Goal: Task Accomplishment & Management: Manage account settings

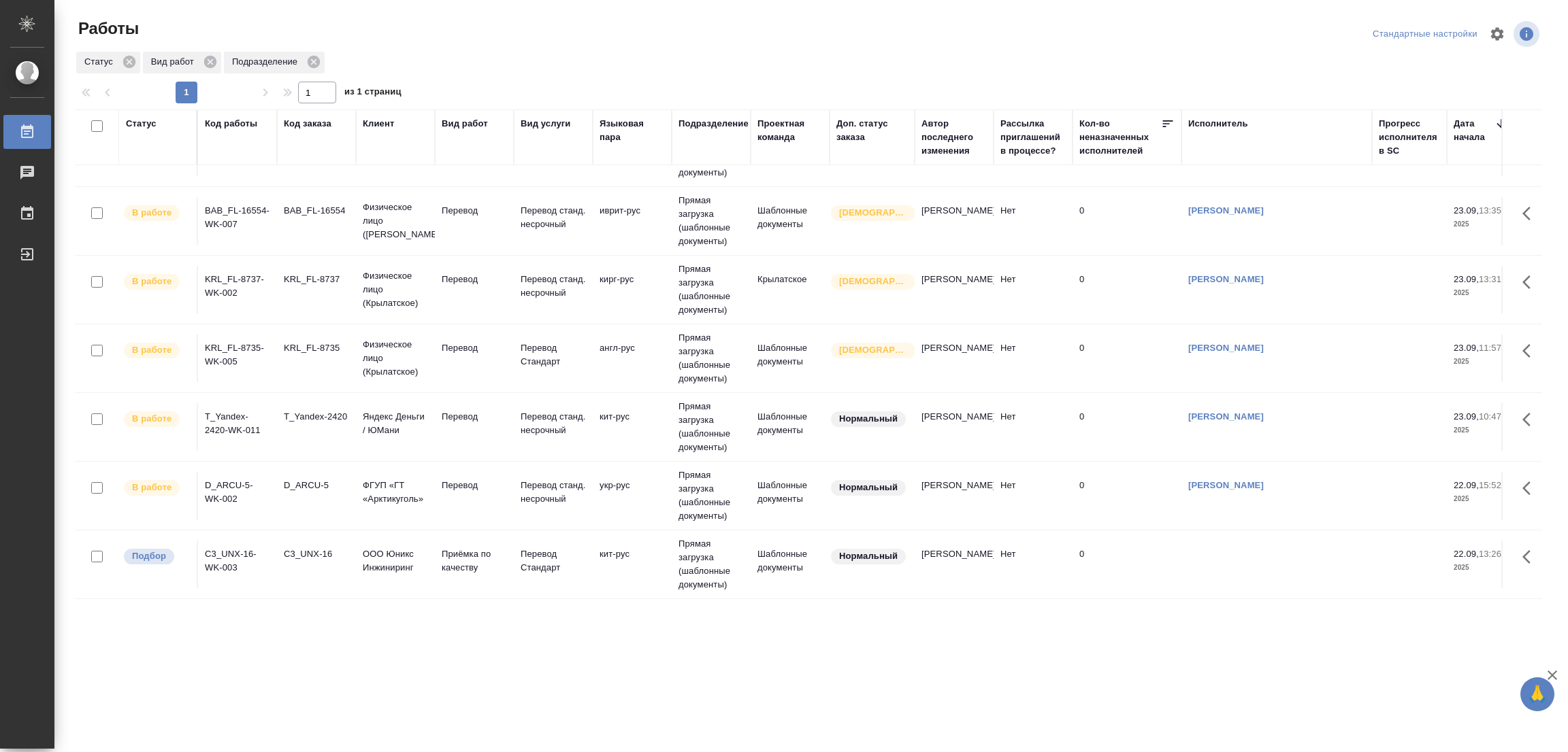
scroll to position [477, 0]
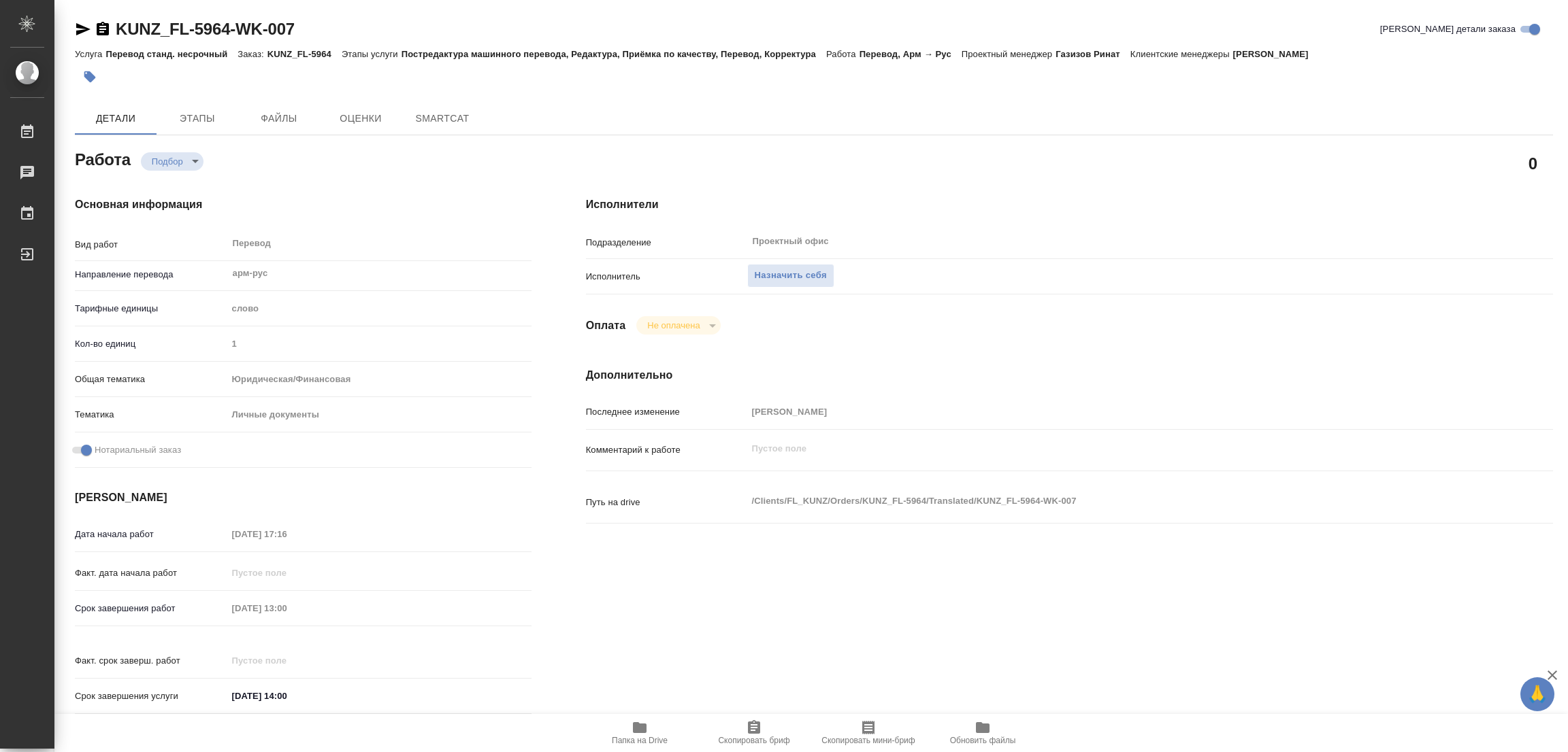
type textarea "x"
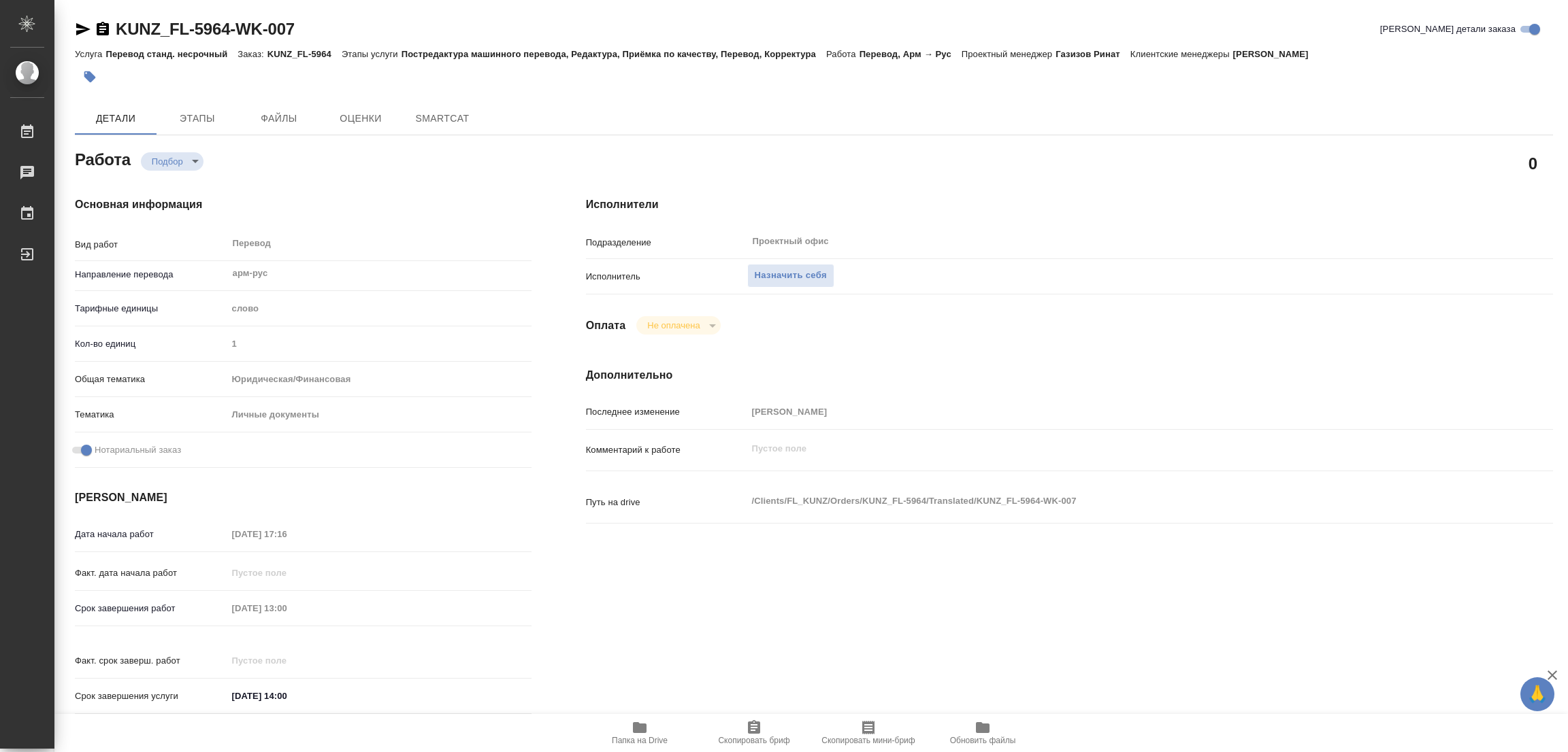
type textarea "x"
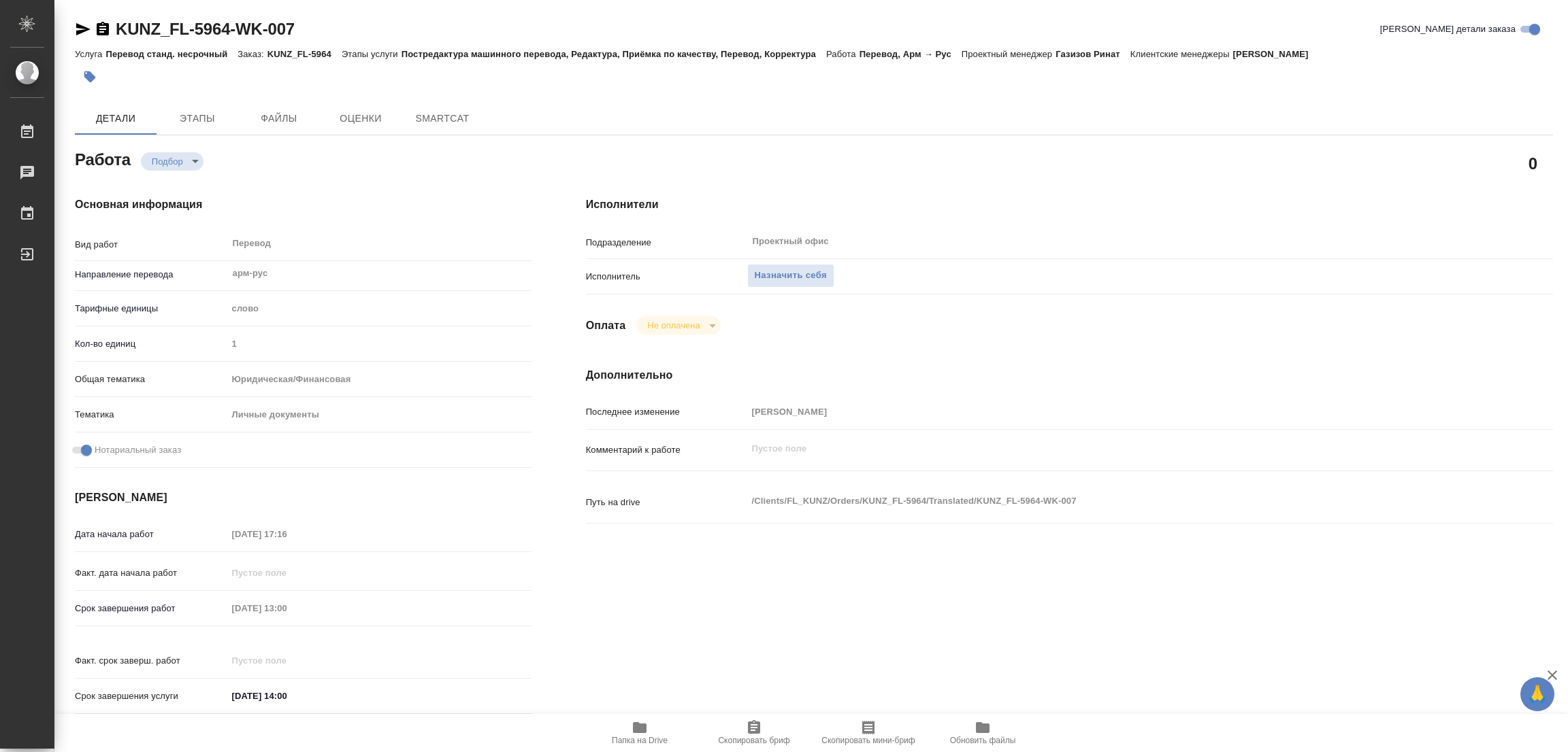
type textarea "x"
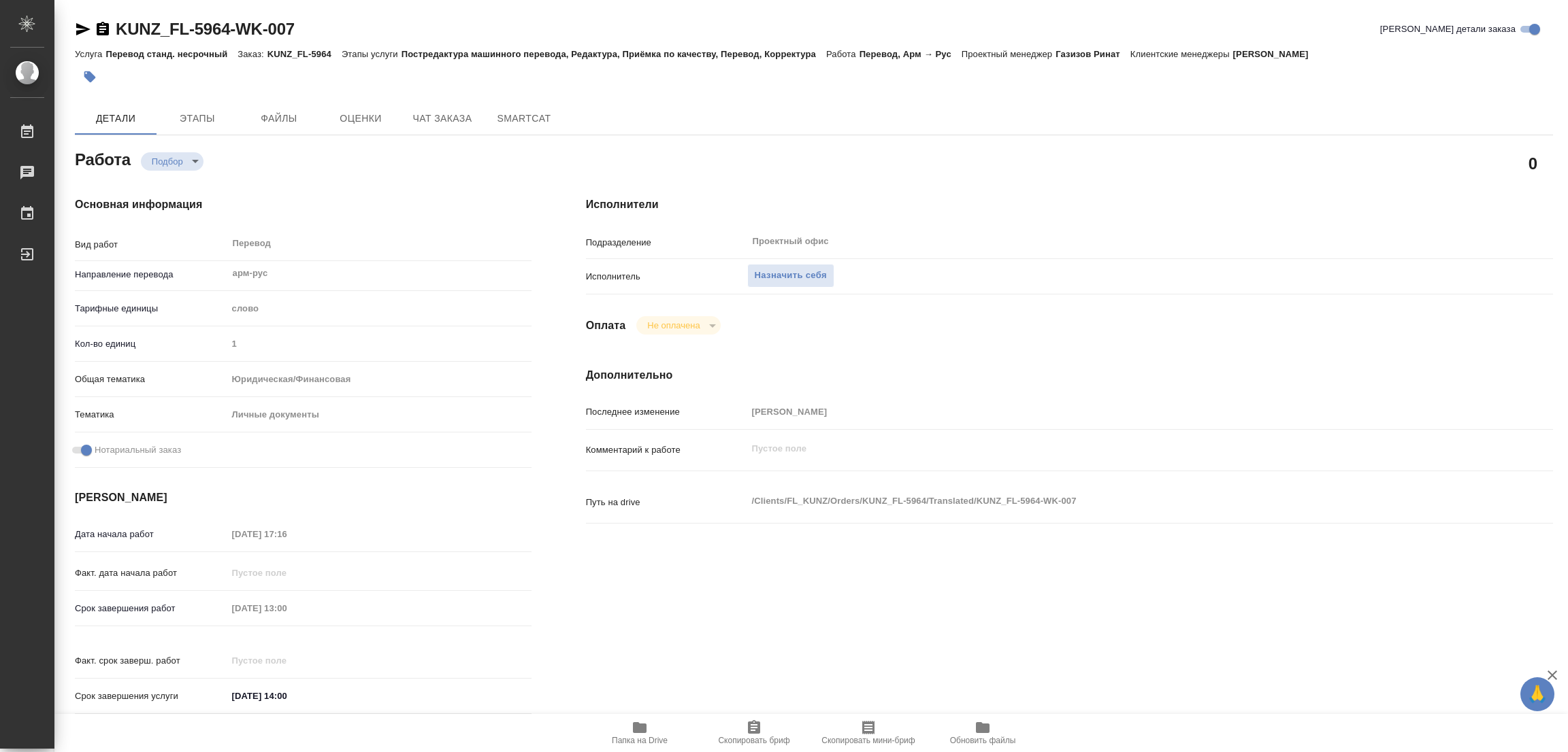
type textarea "x"
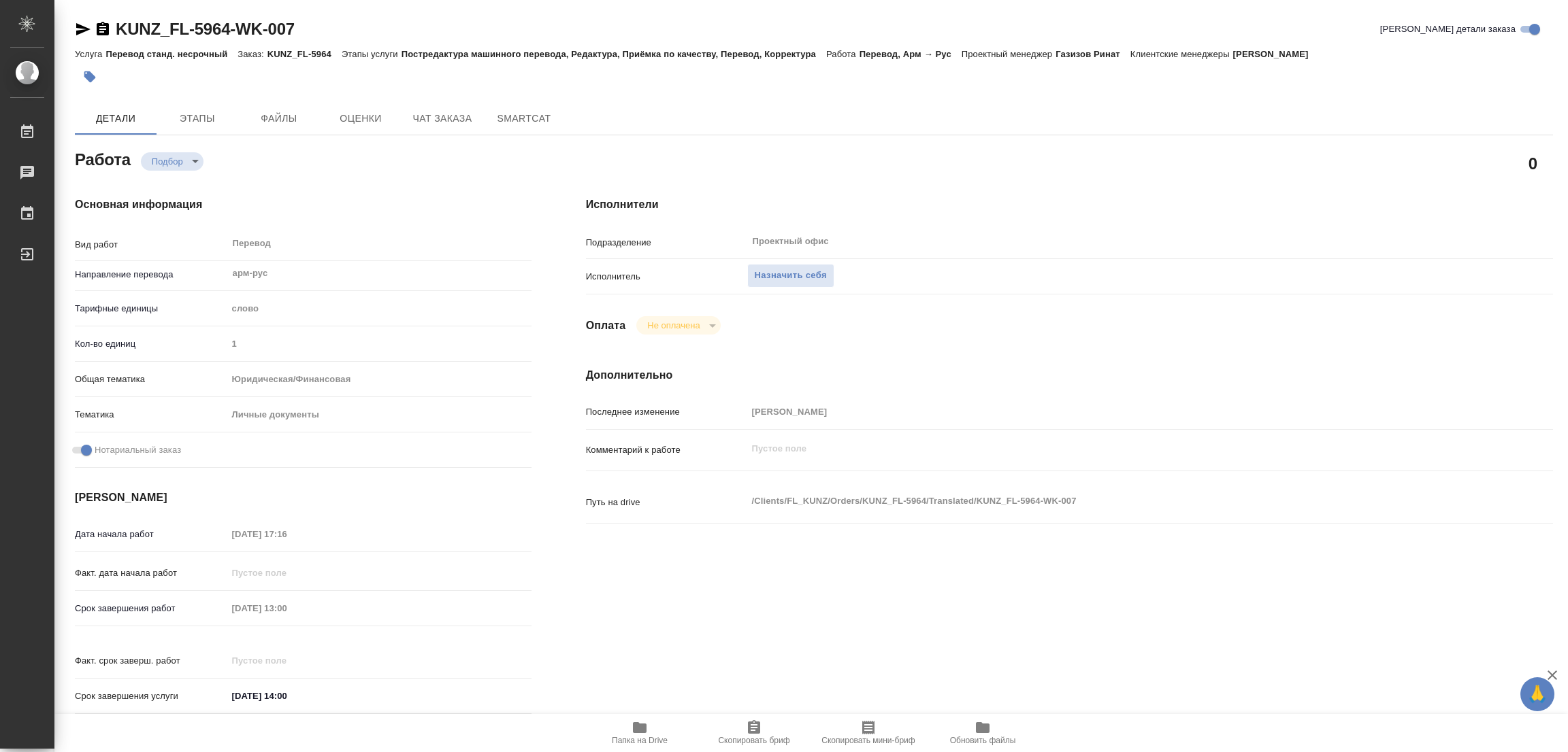
type textarea "x"
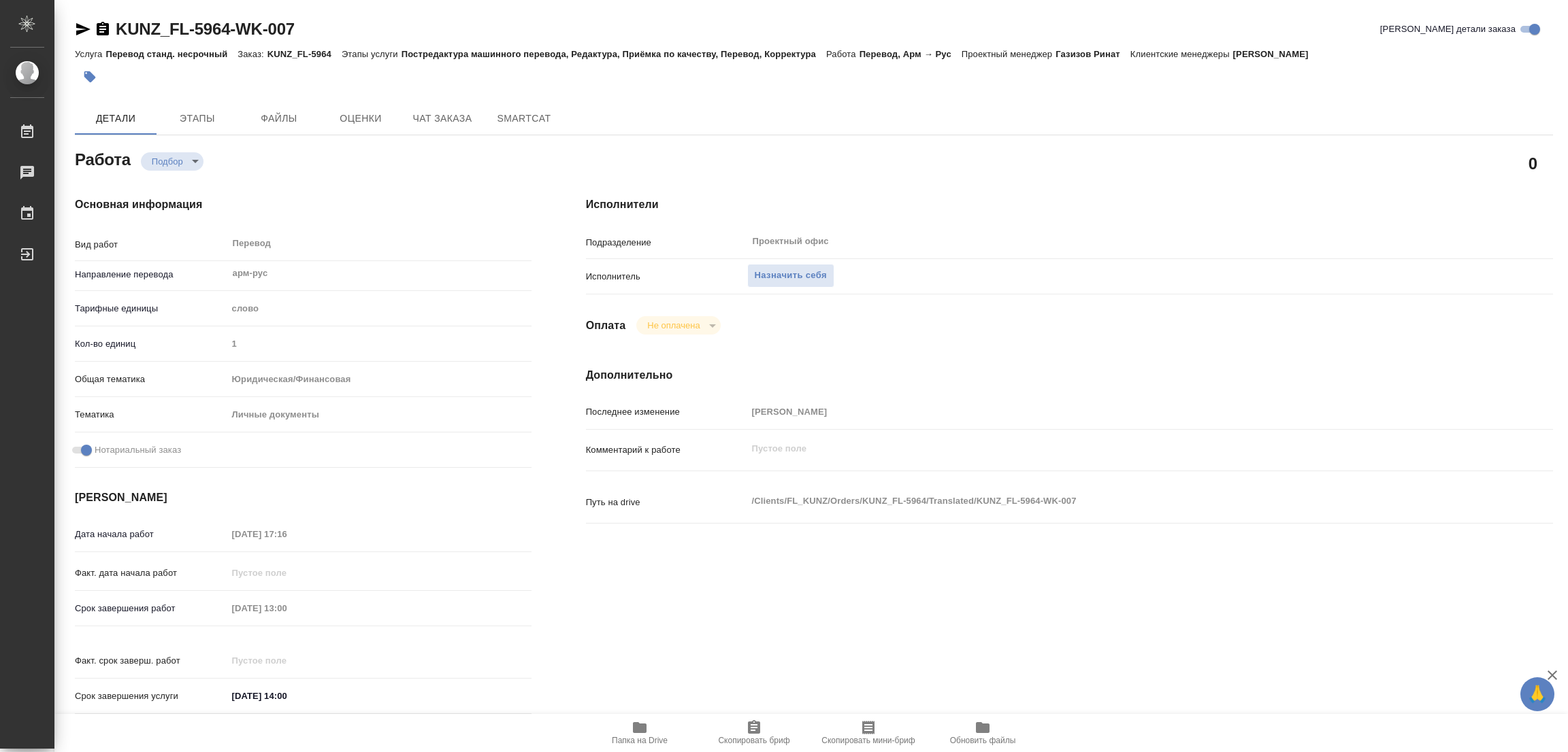
type textarea "x"
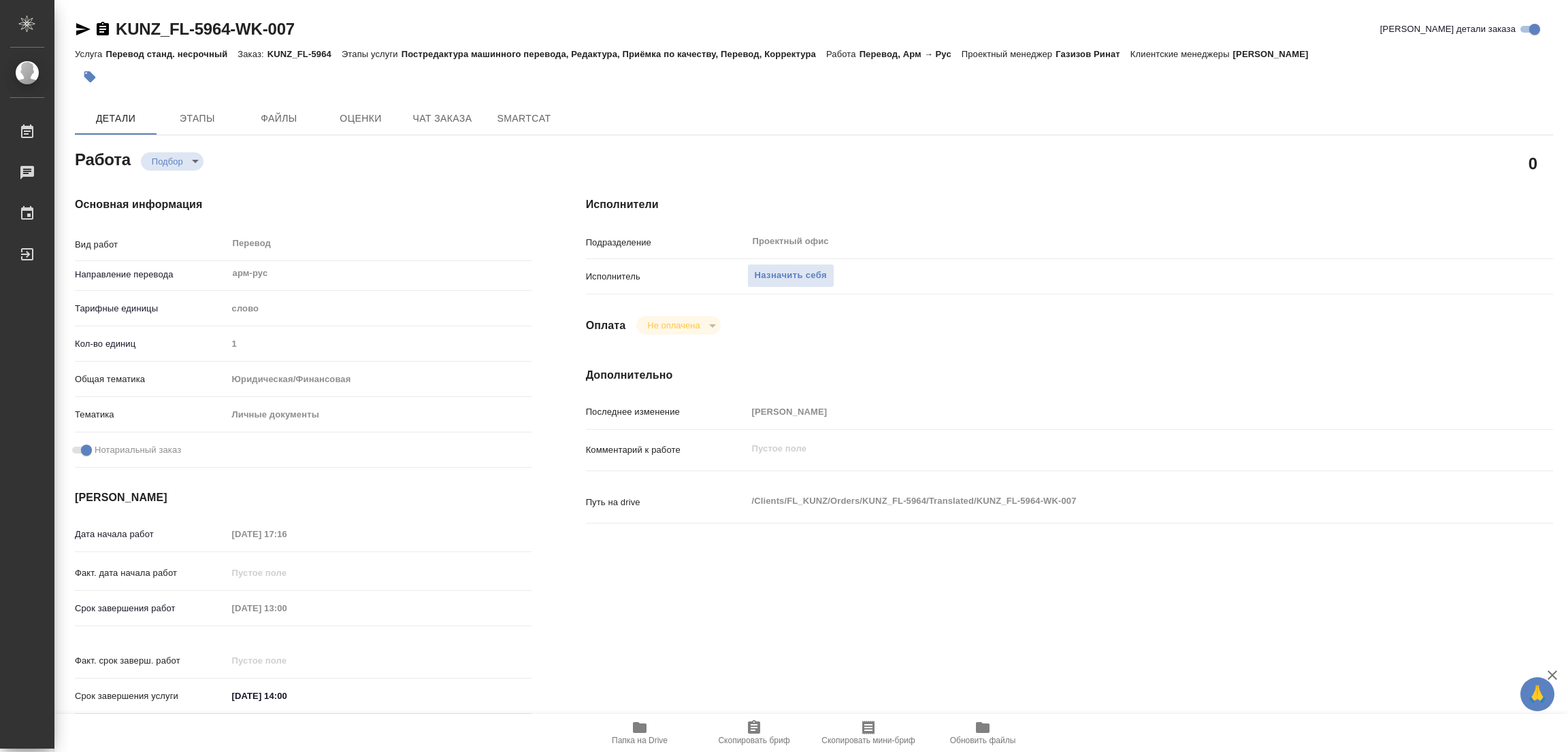
type textarea "x"
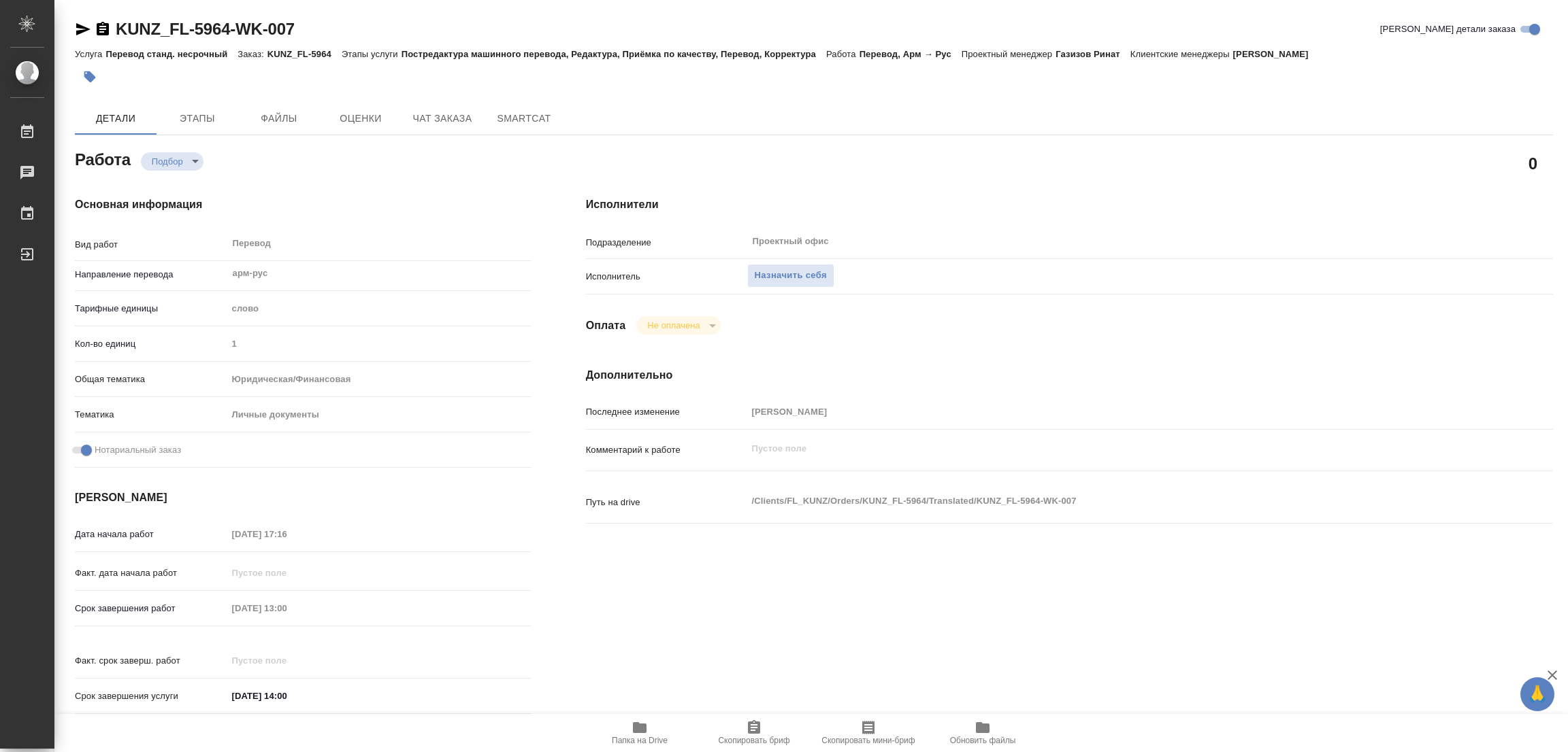
click at [639, 740] on span "Папка на Drive" at bounding box center [640, 740] width 56 height 10
click at [777, 268] on span "Назначить себя" at bounding box center [791, 276] width 72 height 15
click at [169, 159] on body "🙏 .cls-1 fill:#fff; AWATERA Popova Galina Работы 0 Чаты График Выйти KUNZ_FL-59…" at bounding box center [784, 376] width 1568 height 752
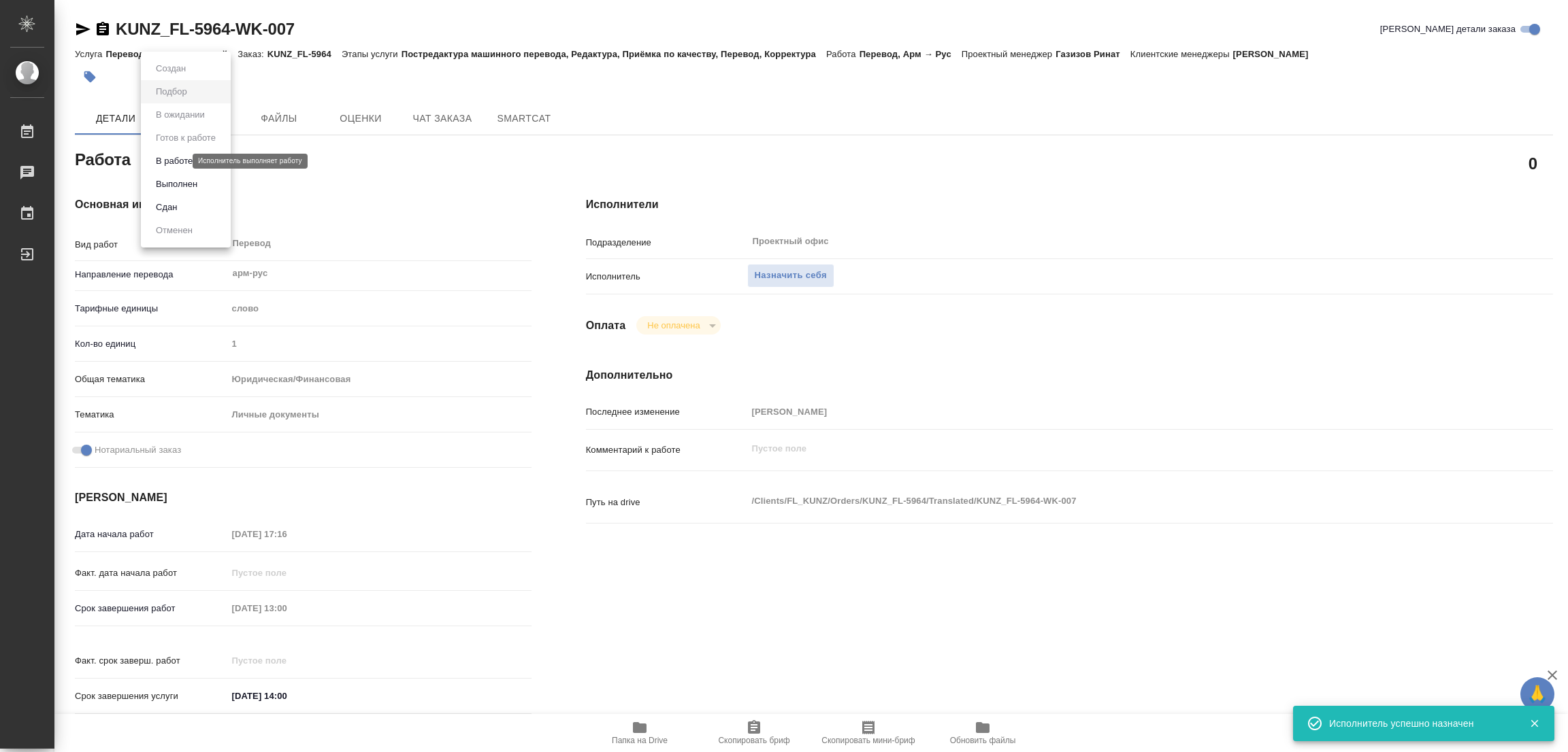
click at [169, 159] on button "В работе" at bounding box center [174, 161] width 45 height 15
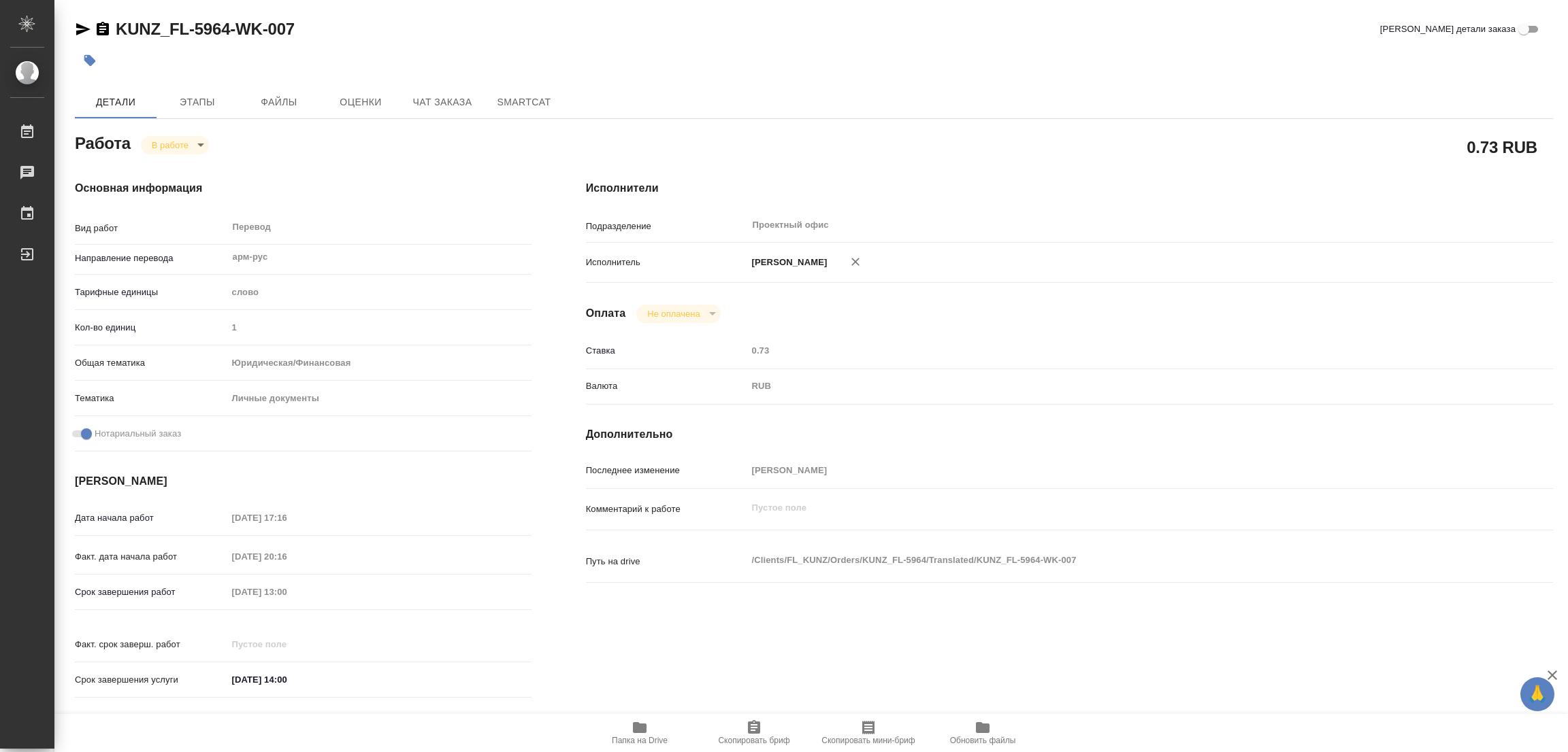
type textarea "x"
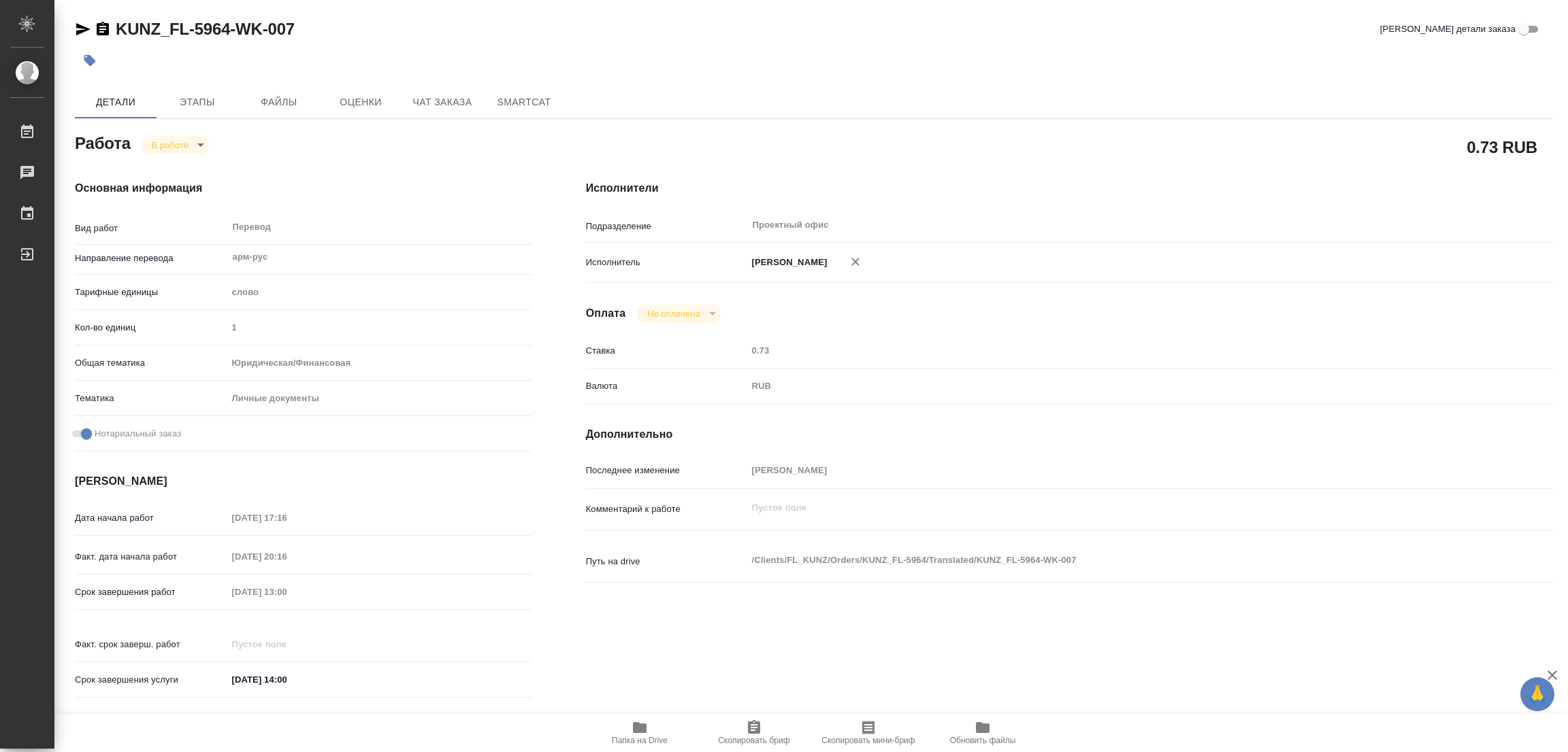
type textarea "x"
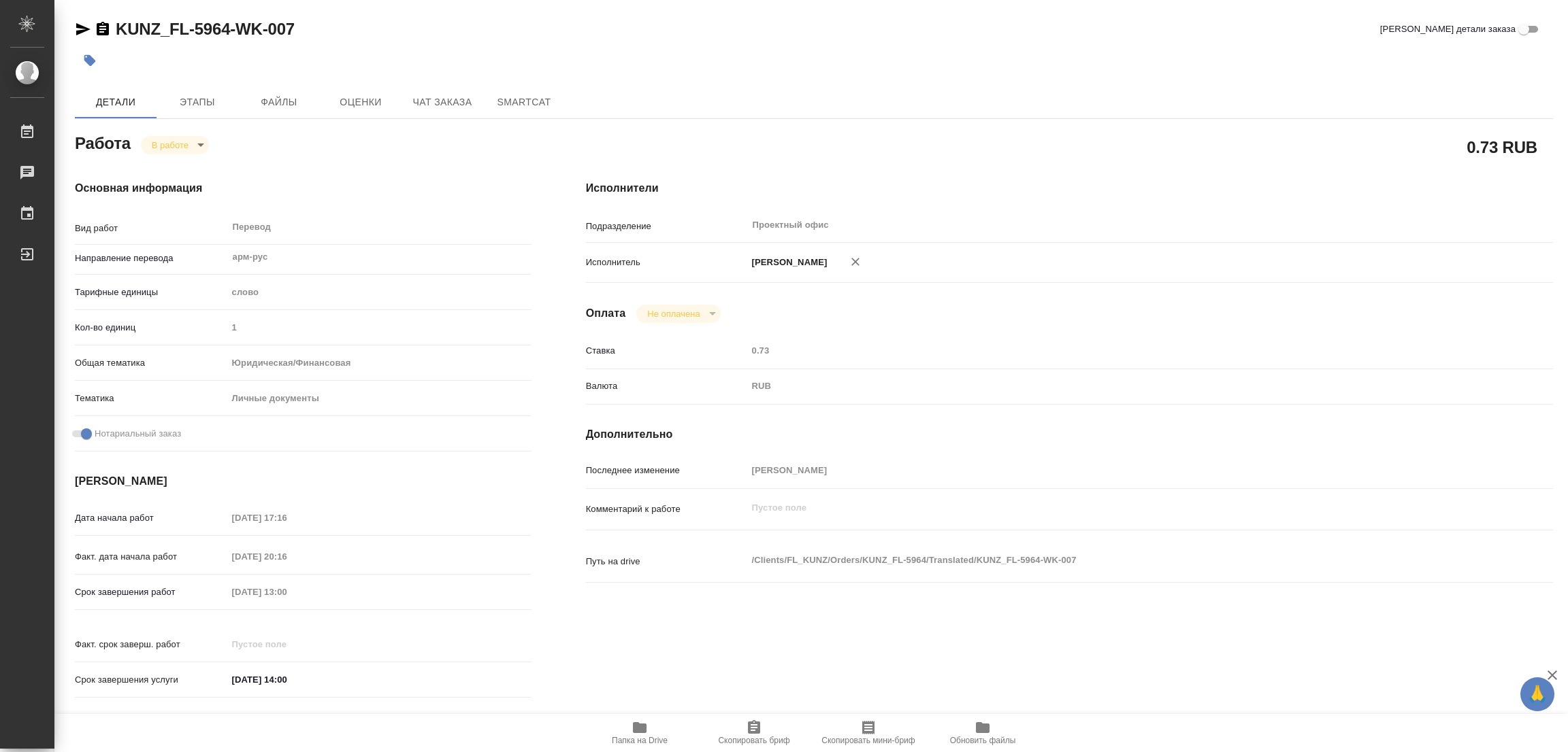
type textarea "x"
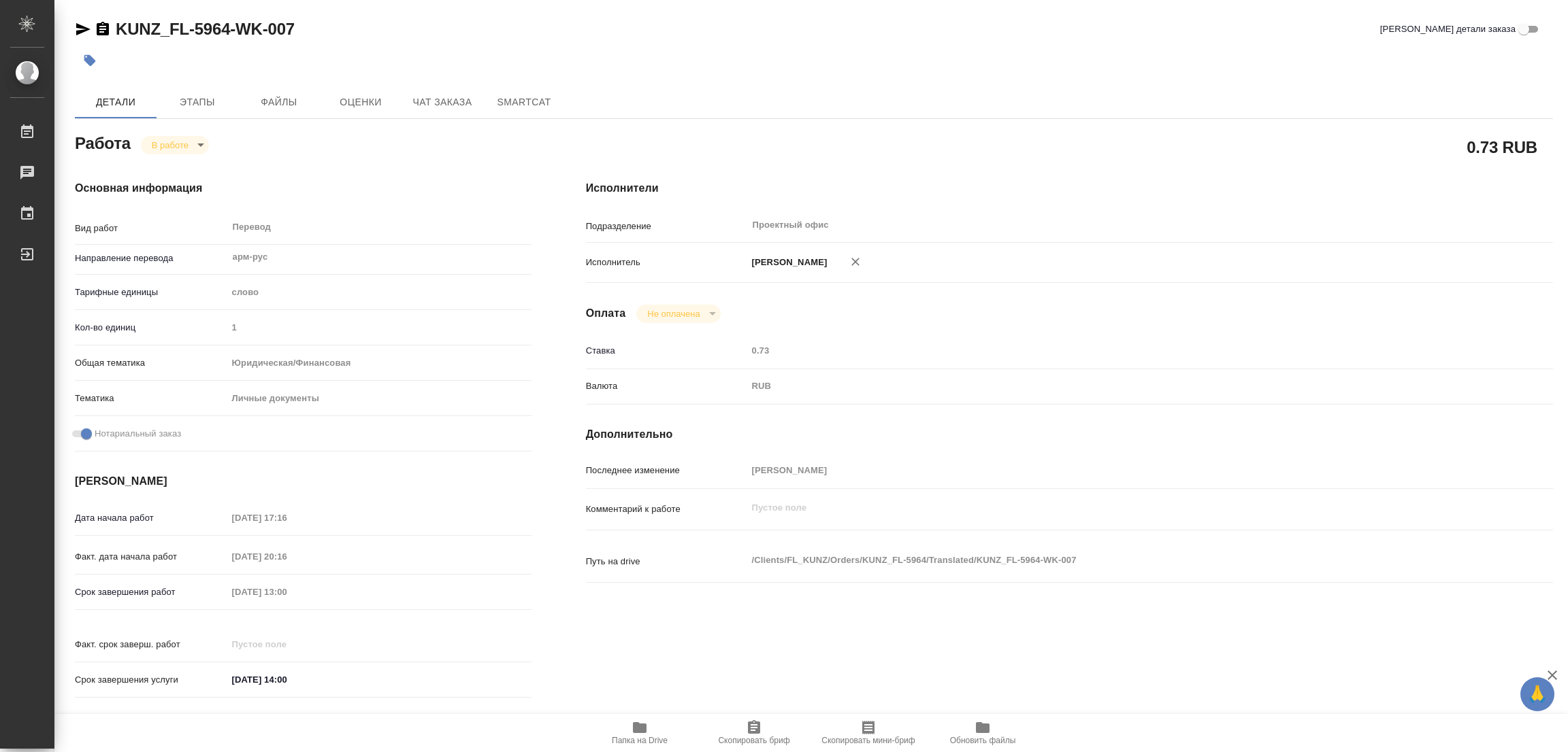
type textarea "x"
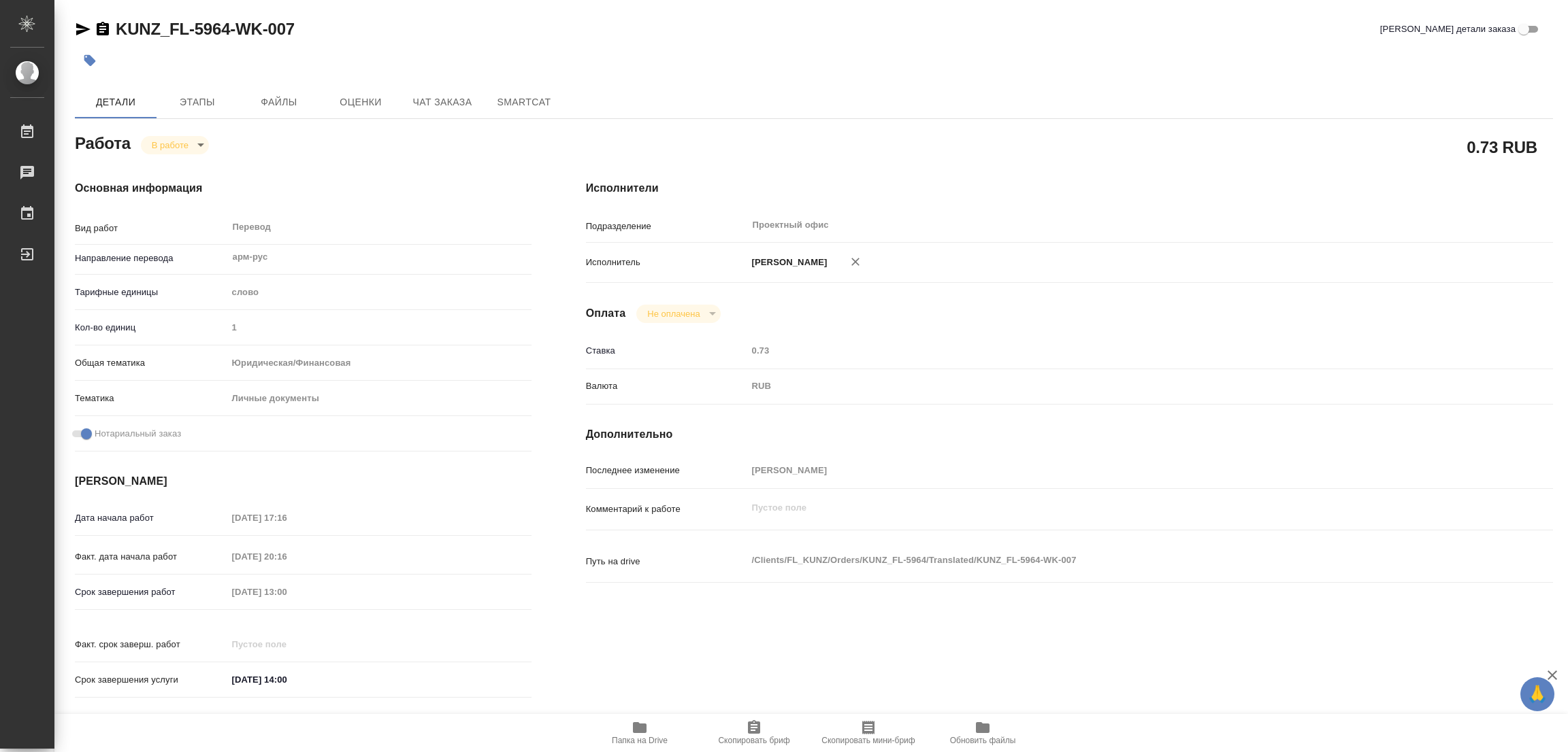
type textarea "x"
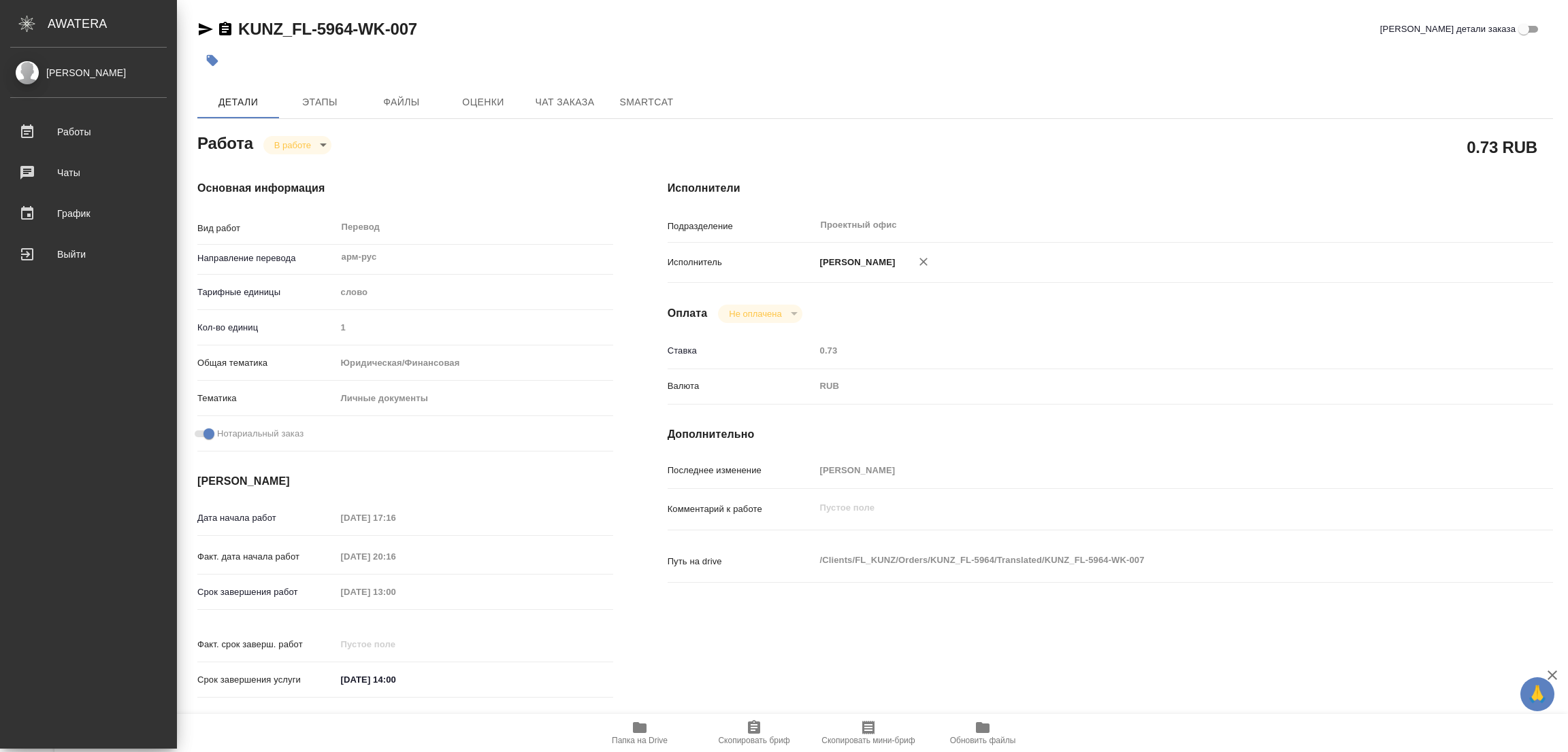
type textarea "x"
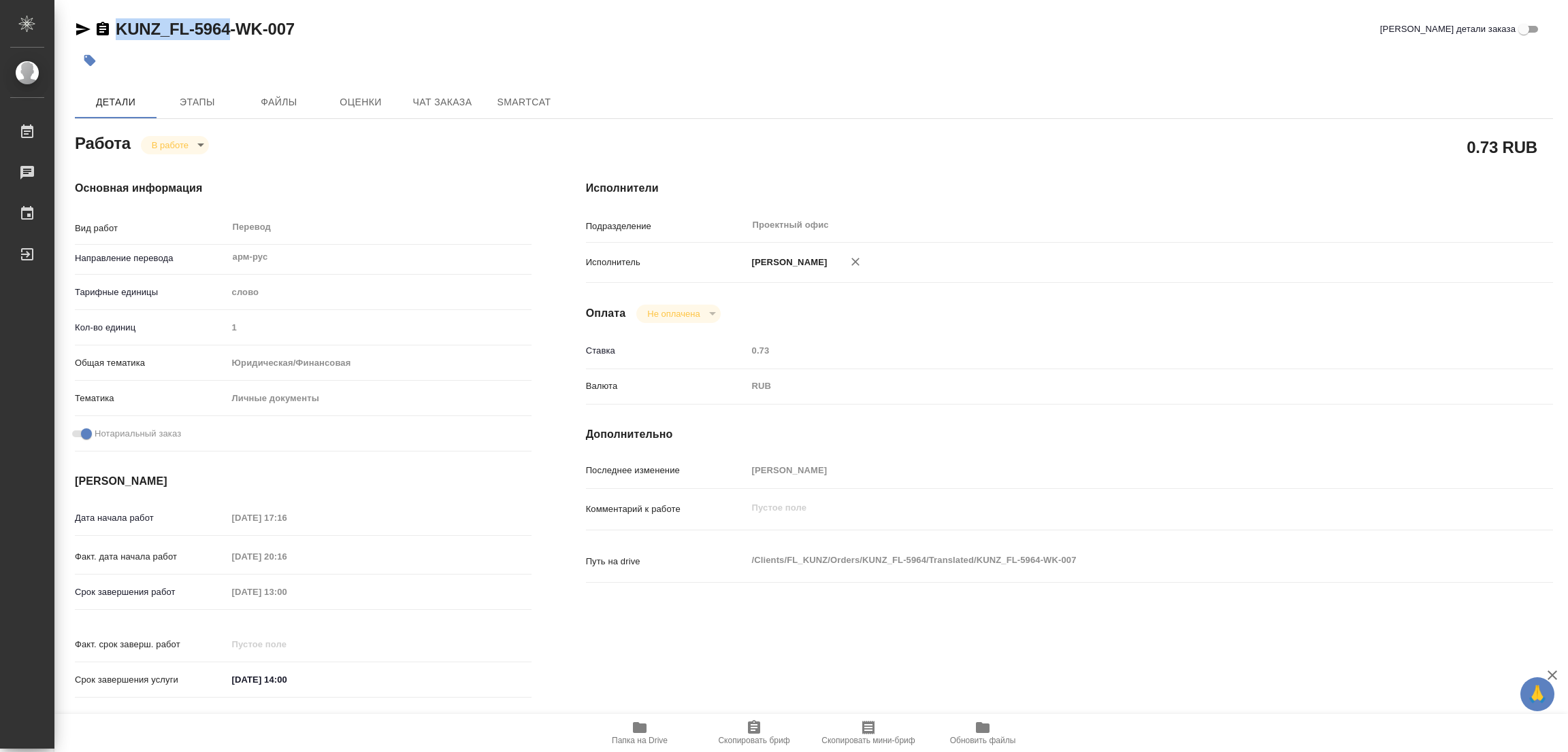
drag, startPoint x: 108, startPoint y: 14, endPoint x: 227, endPoint y: 29, distance: 119.9
click at [227, 29] on div "KUNZ_FL-5964-WK-007 Кратко детали заказа Детали Этапы Файлы Оценки Чат заказа S…" at bounding box center [814, 570] width 1493 height 1141
copy link "KUNZ_FL-5964"
click at [752, 731] on icon "button" at bounding box center [754, 728] width 16 height 16
copy link "KUNZ_FL-5964"
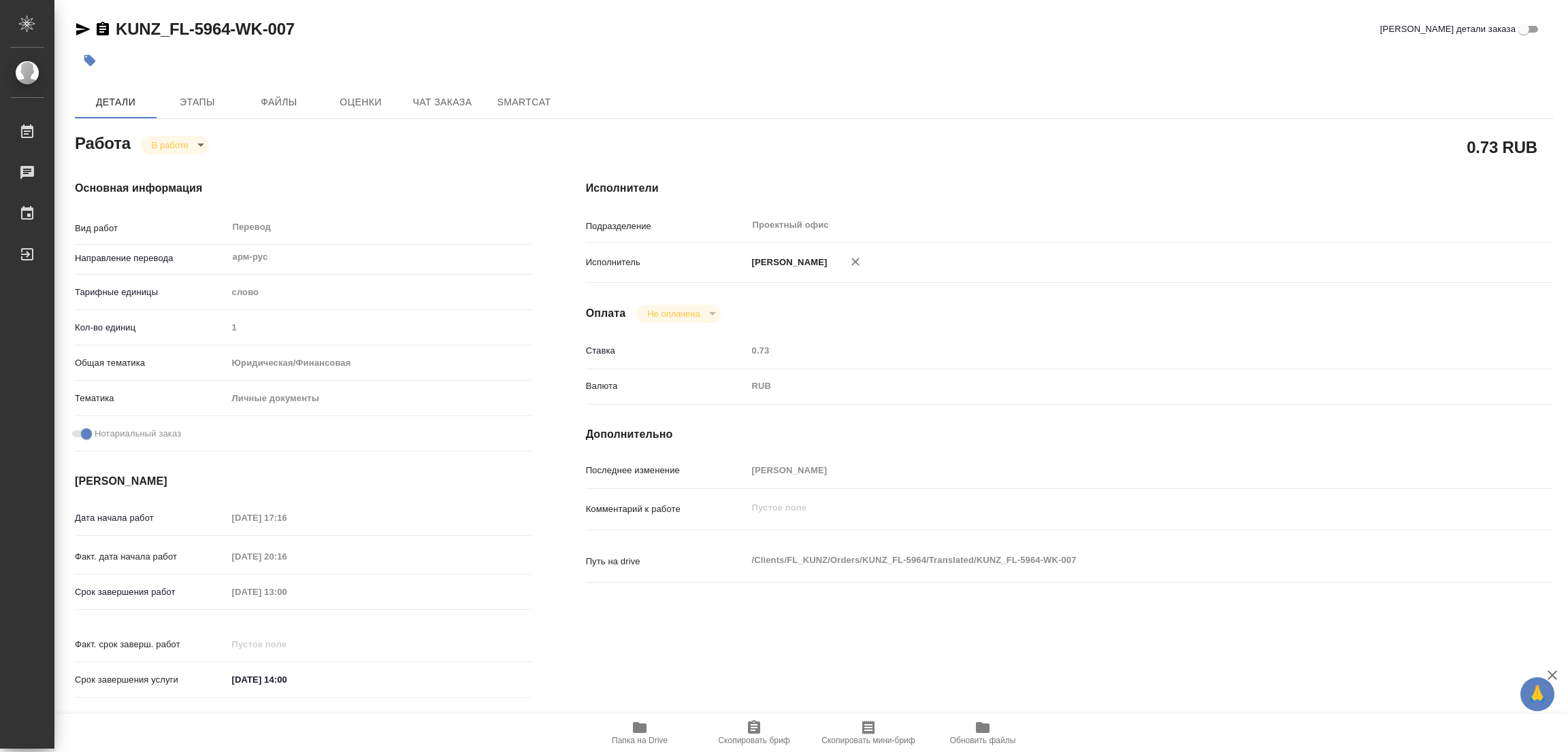
click at [150, 600] on div "Срок завершения работ 24.09.2025 13:00" at bounding box center [303, 592] width 457 height 24
type textarea "x"
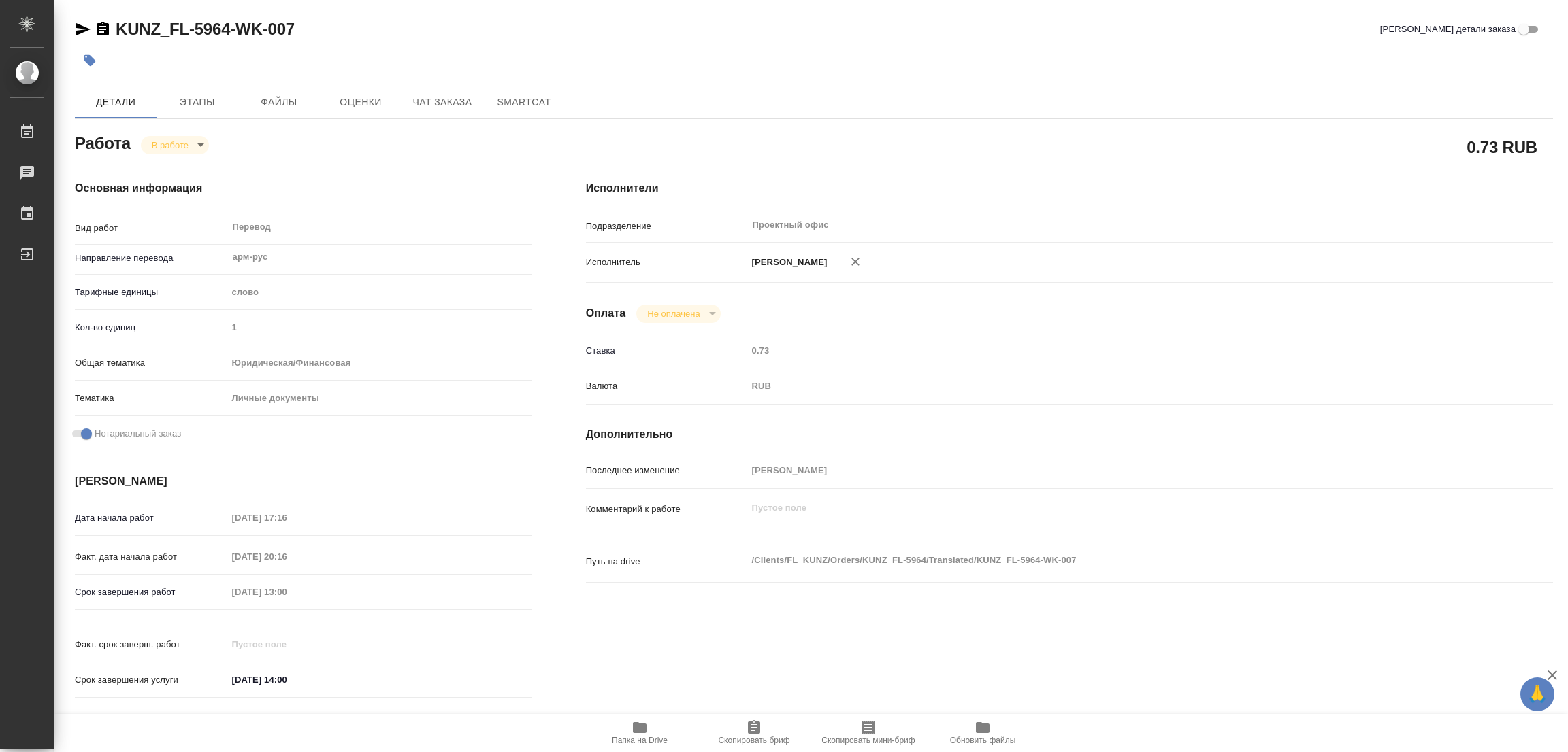
type textarea "x"
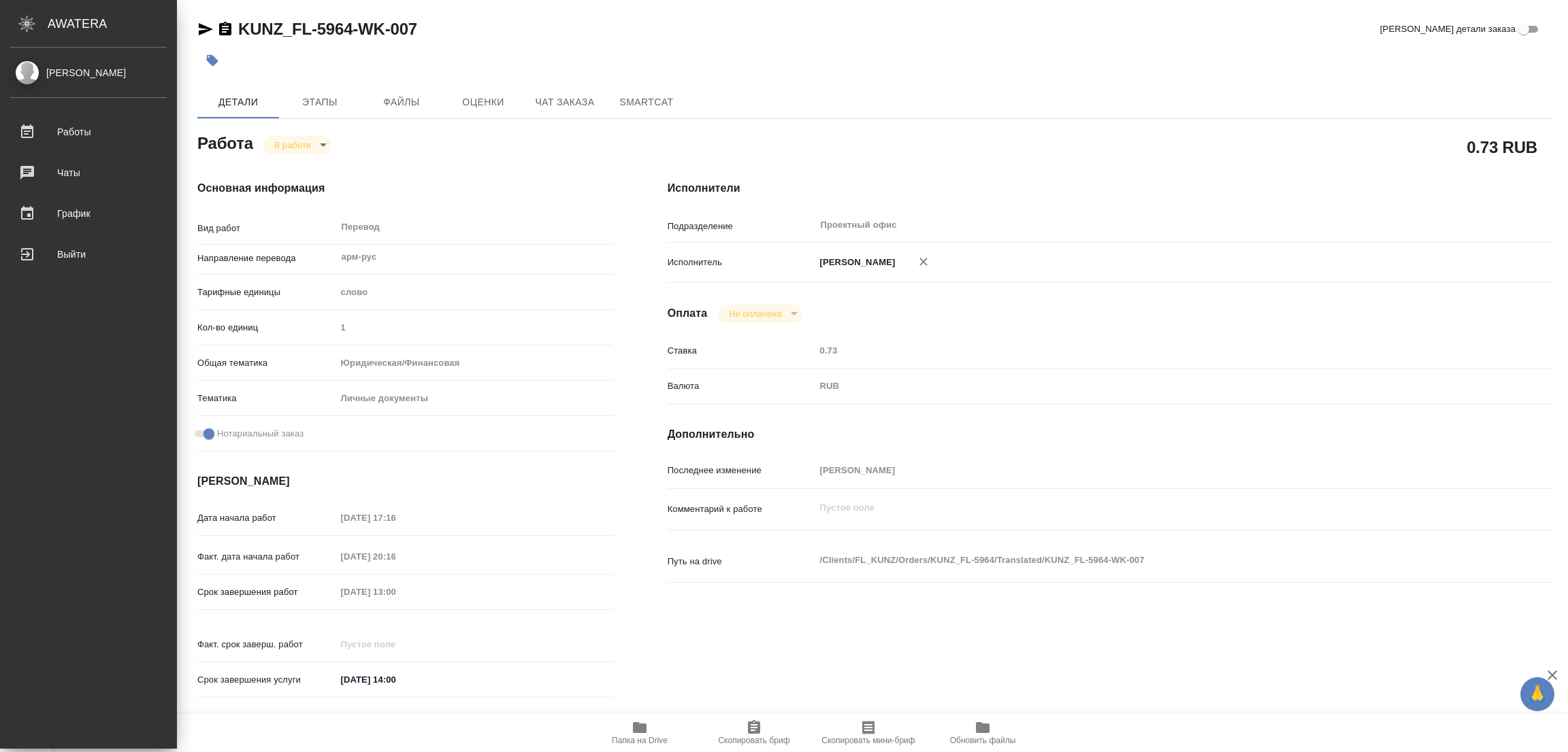
type textarea "x"
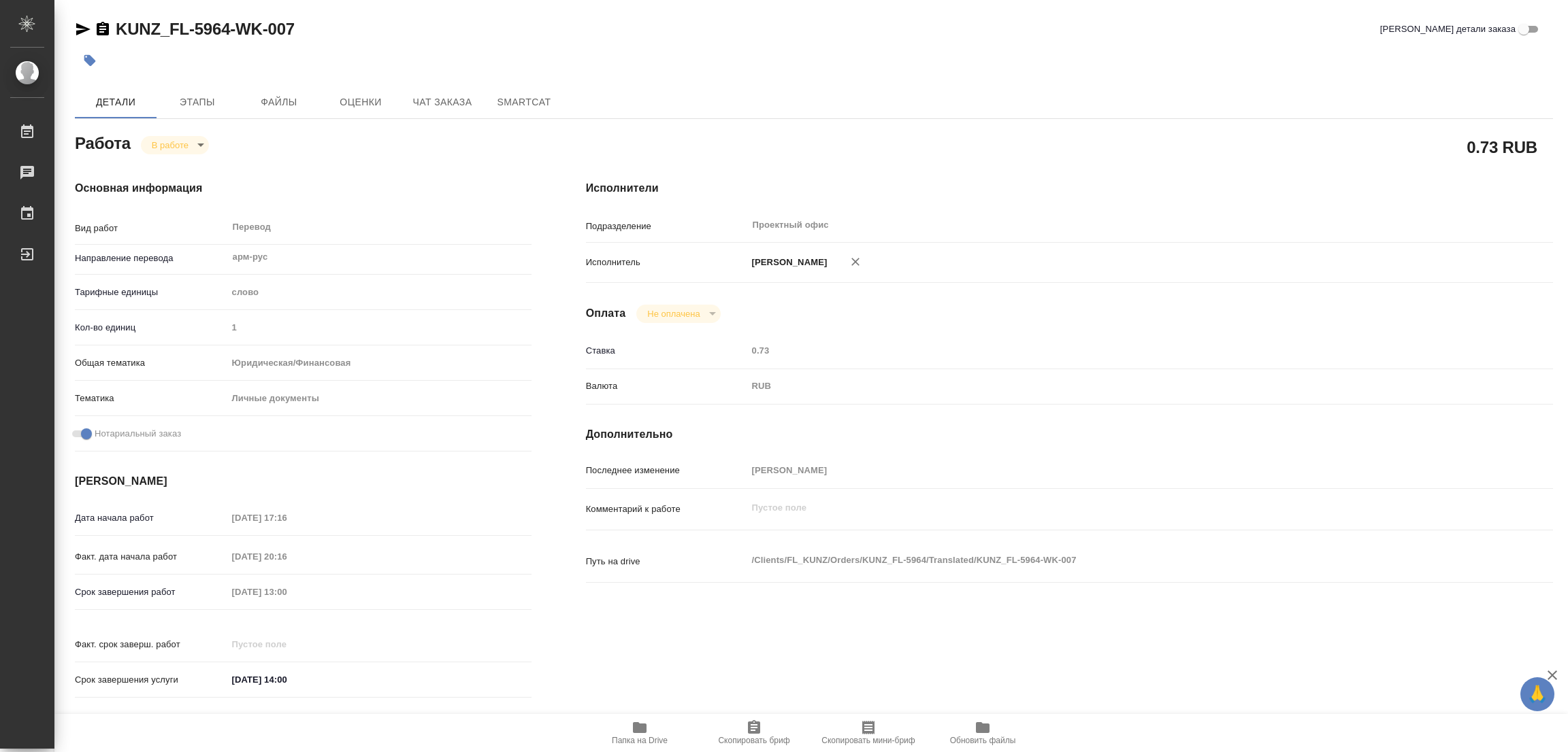
drag, startPoint x: 493, startPoint y: 43, endPoint x: 530, endPoint y: 4, distance: 53.8
click at [493, 43] on div "KUNZ_FL-5964-WK-007 Кратко детали заказа" at bounding box center [813, 32] width 1478 height 27
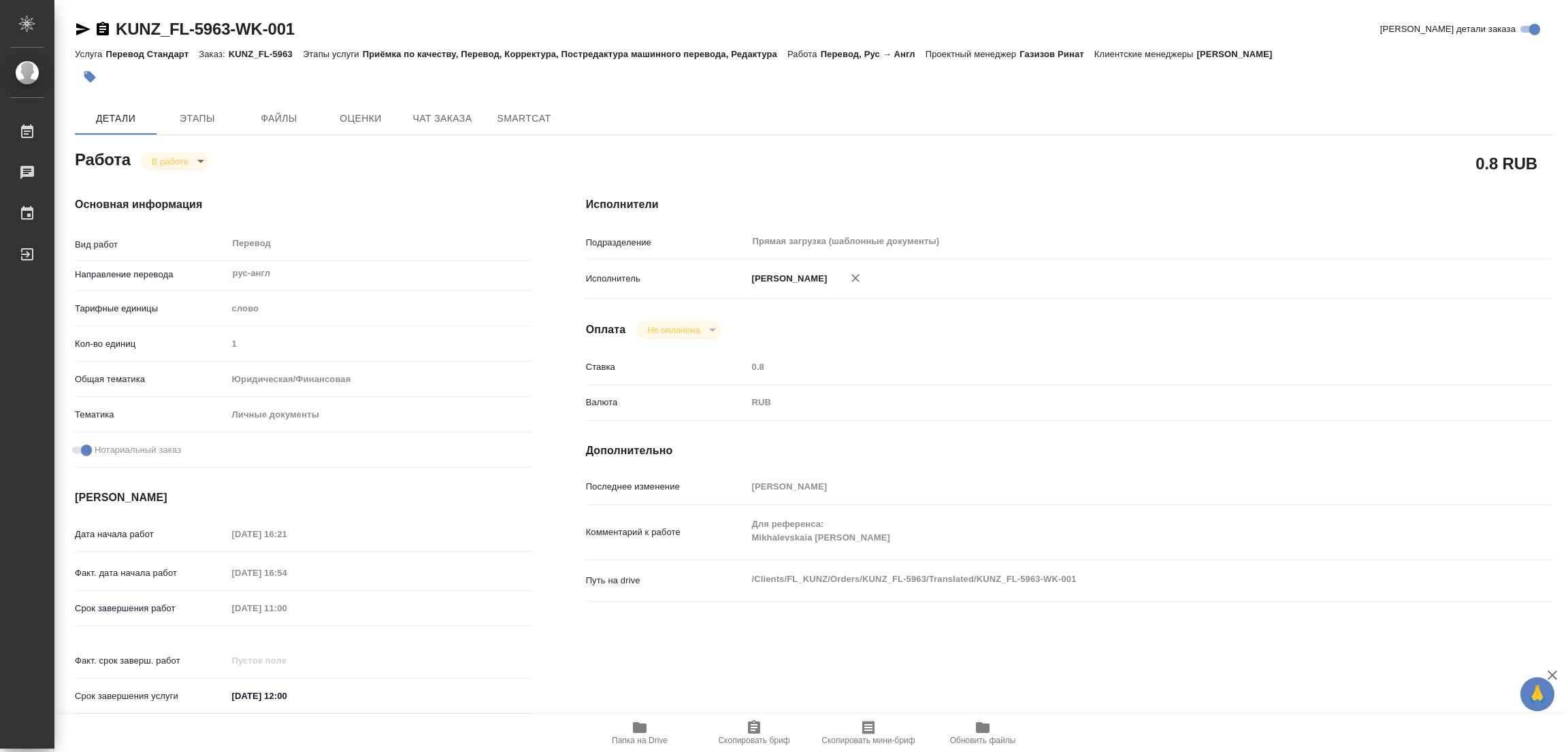
type textarea "x"
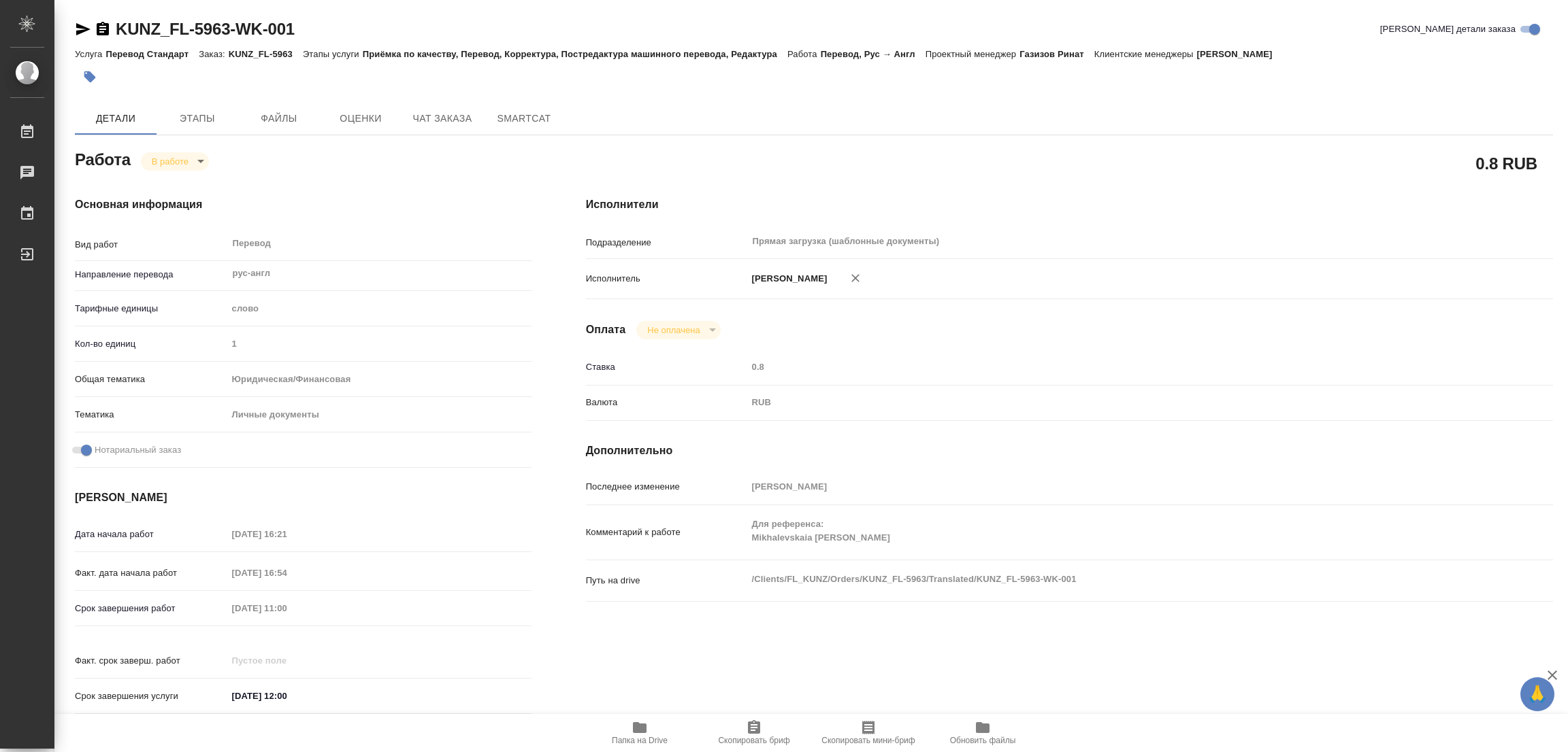
type textarea "x"
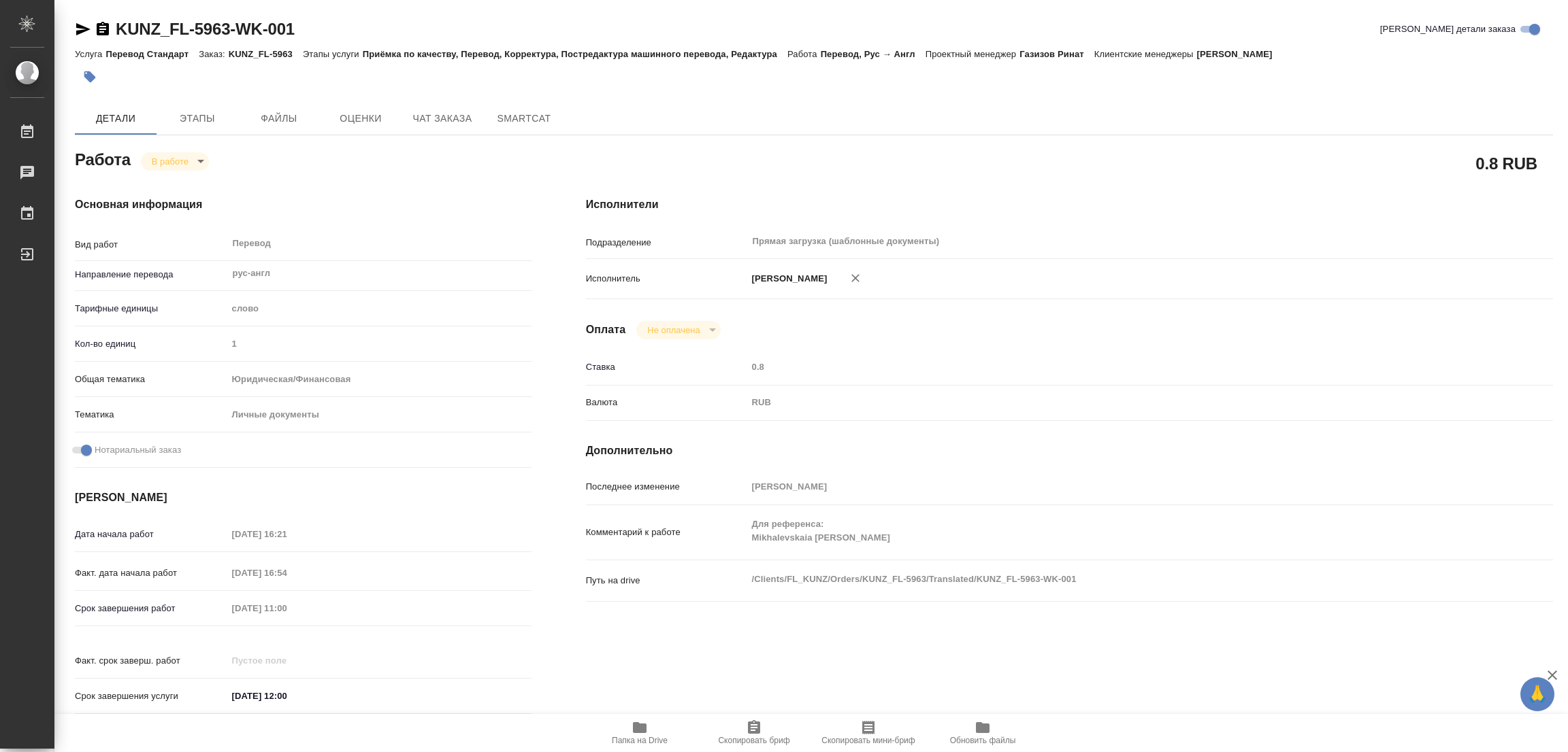
type textarea "x"
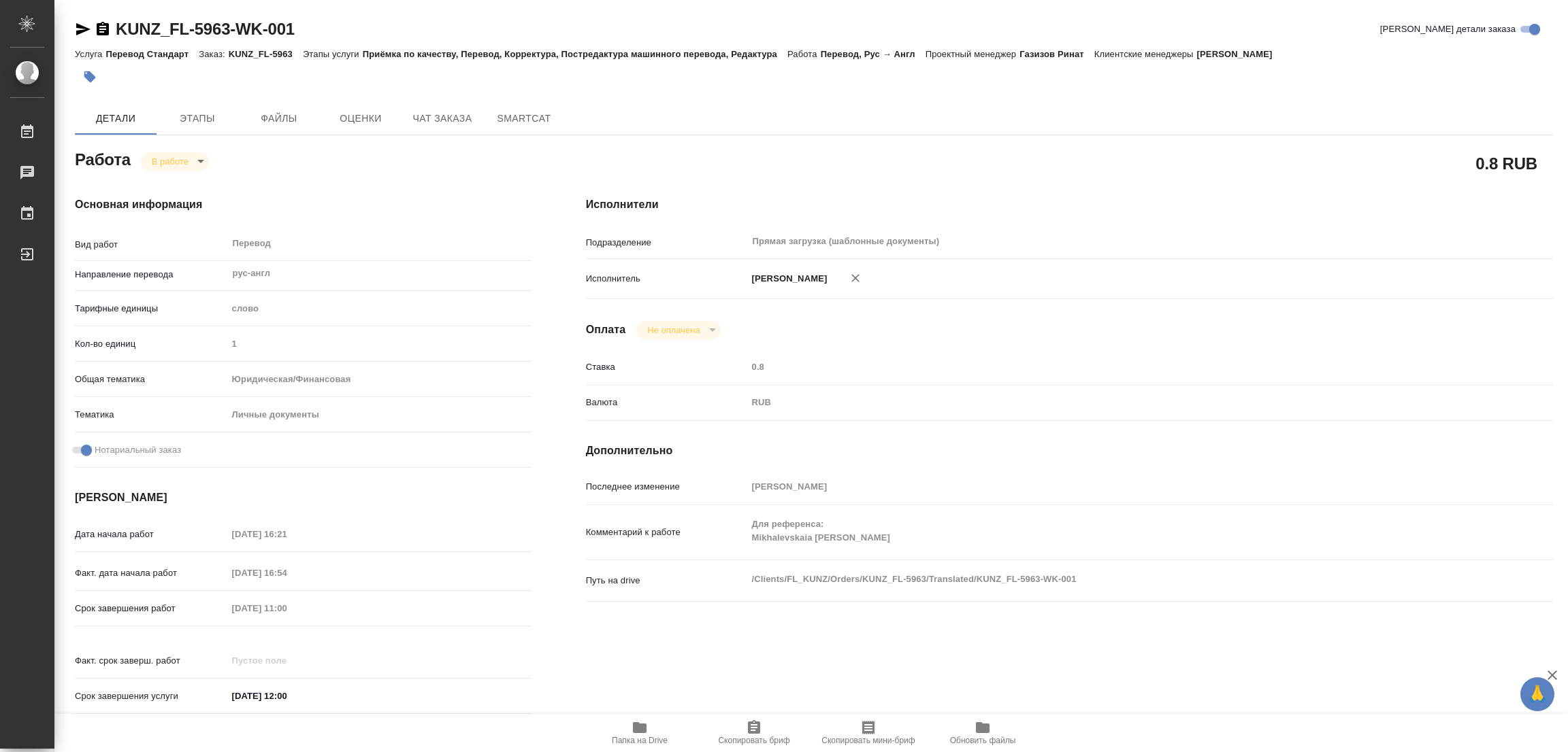
type textarea "x"
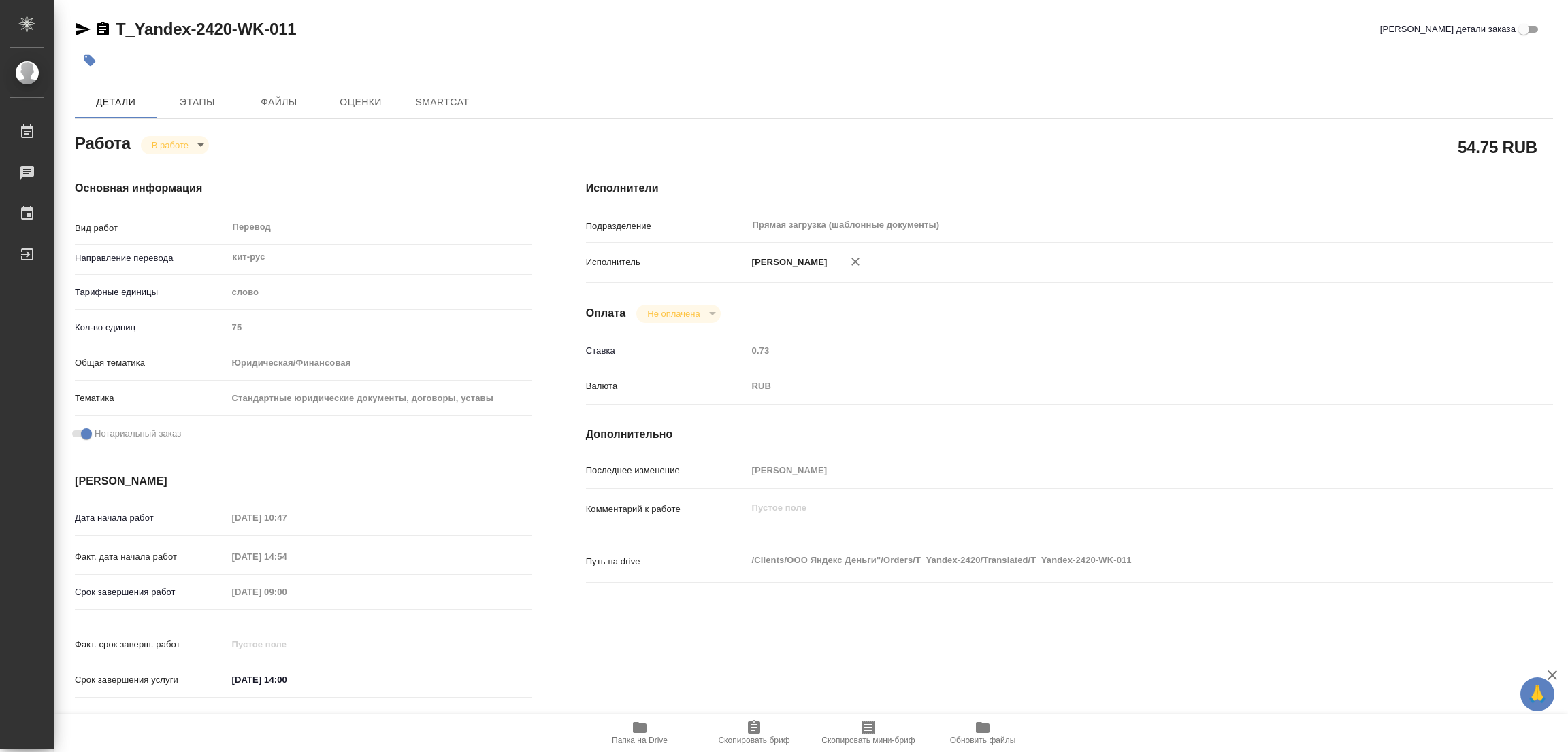
type textarea "x"
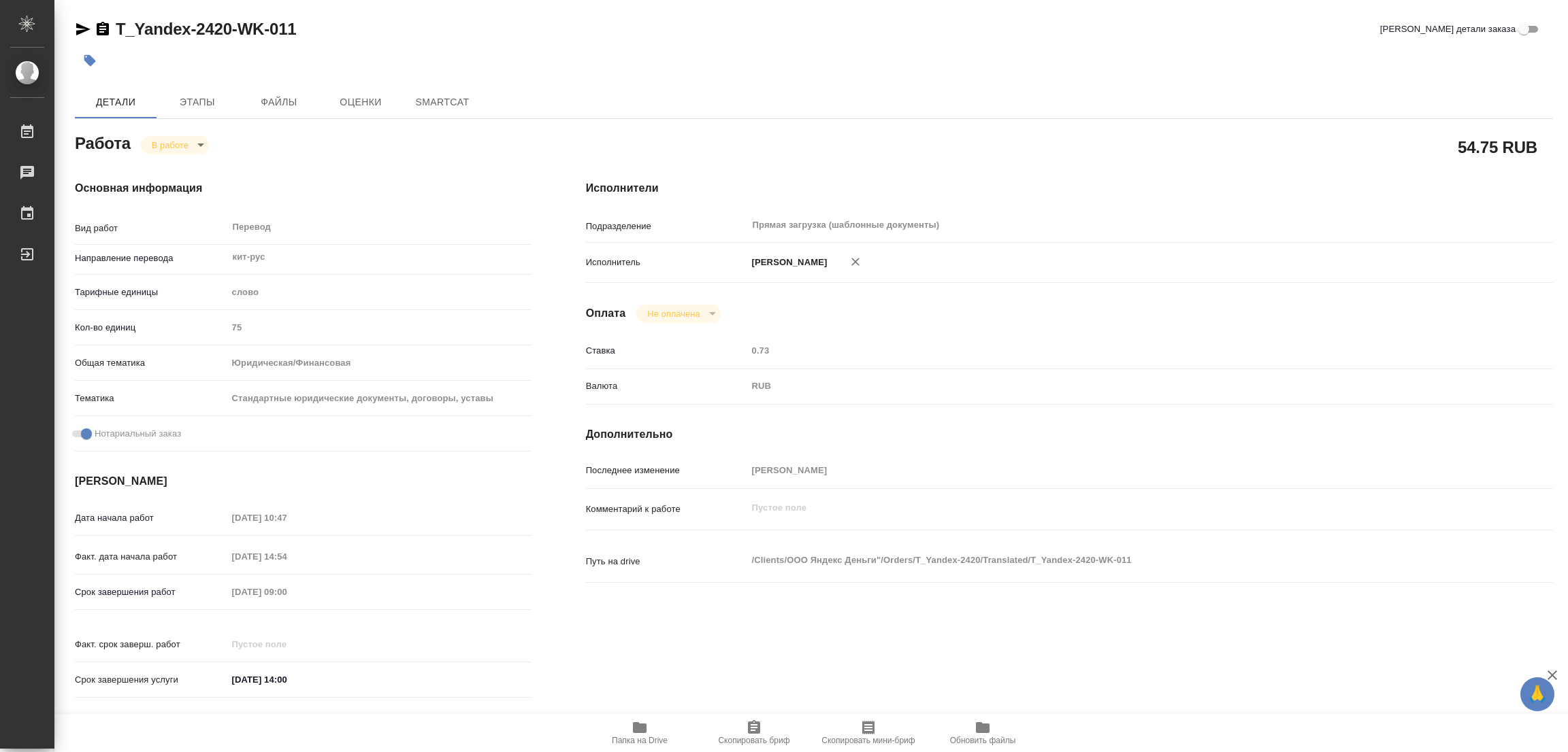
type textarea "x"
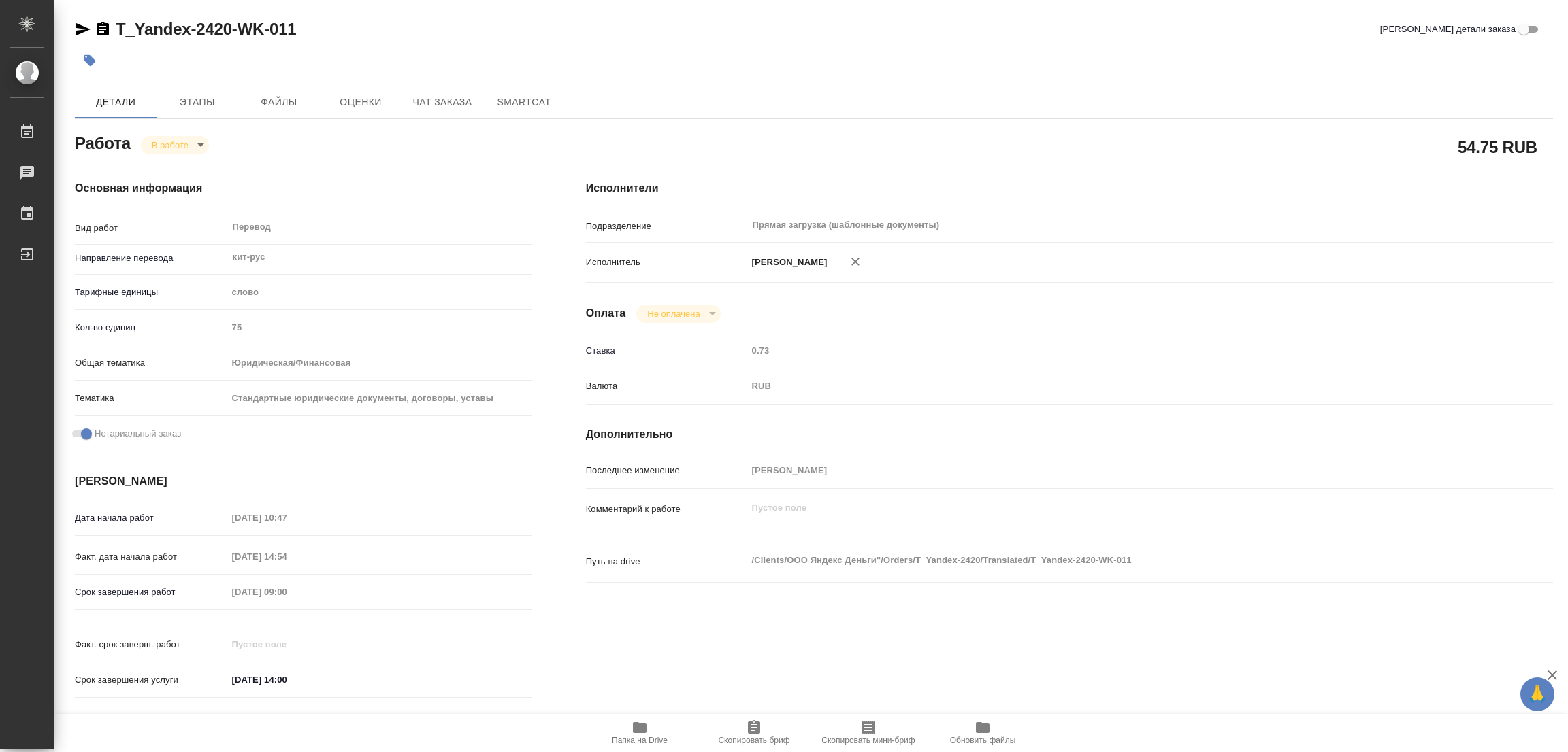
type textarea "x"
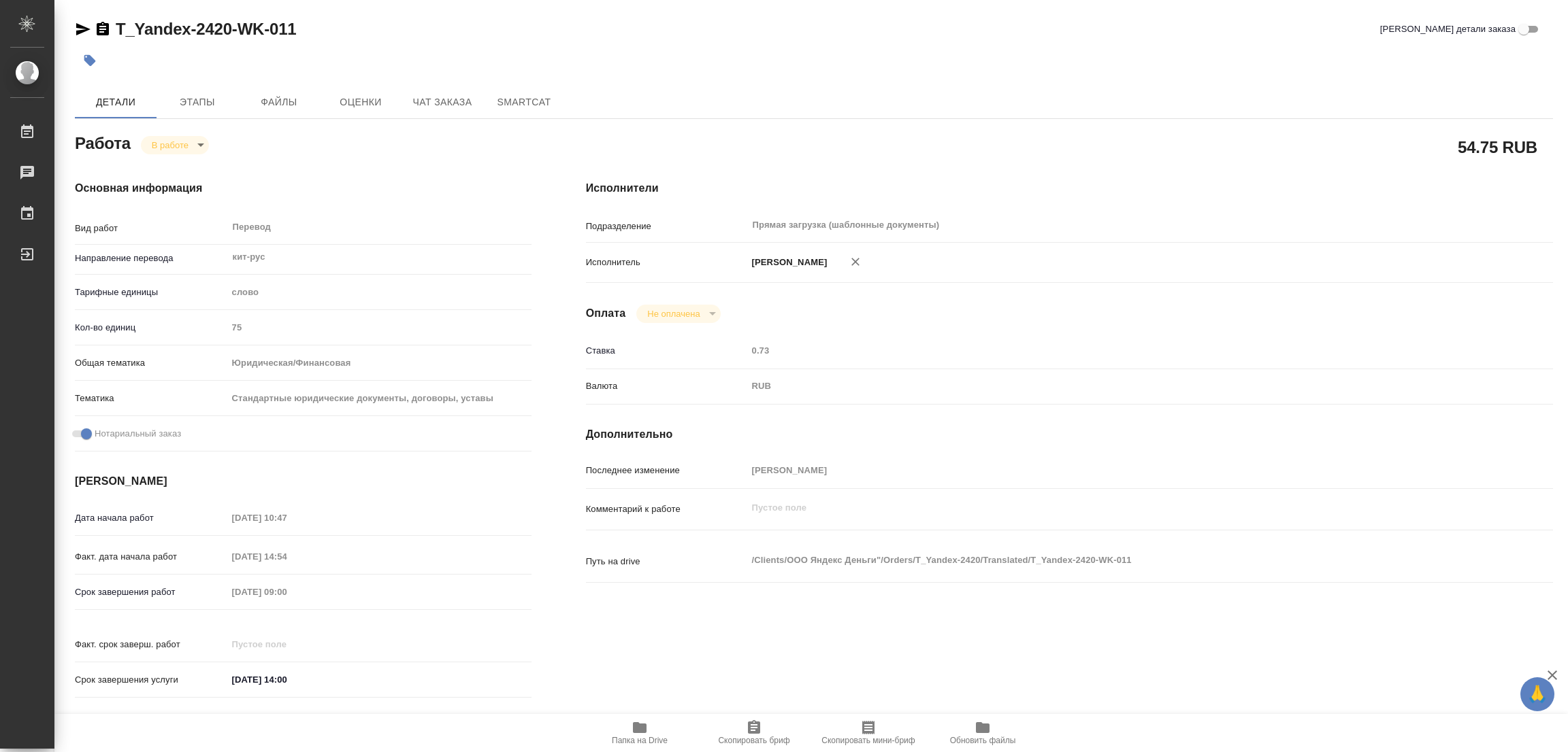
type textarea "x"
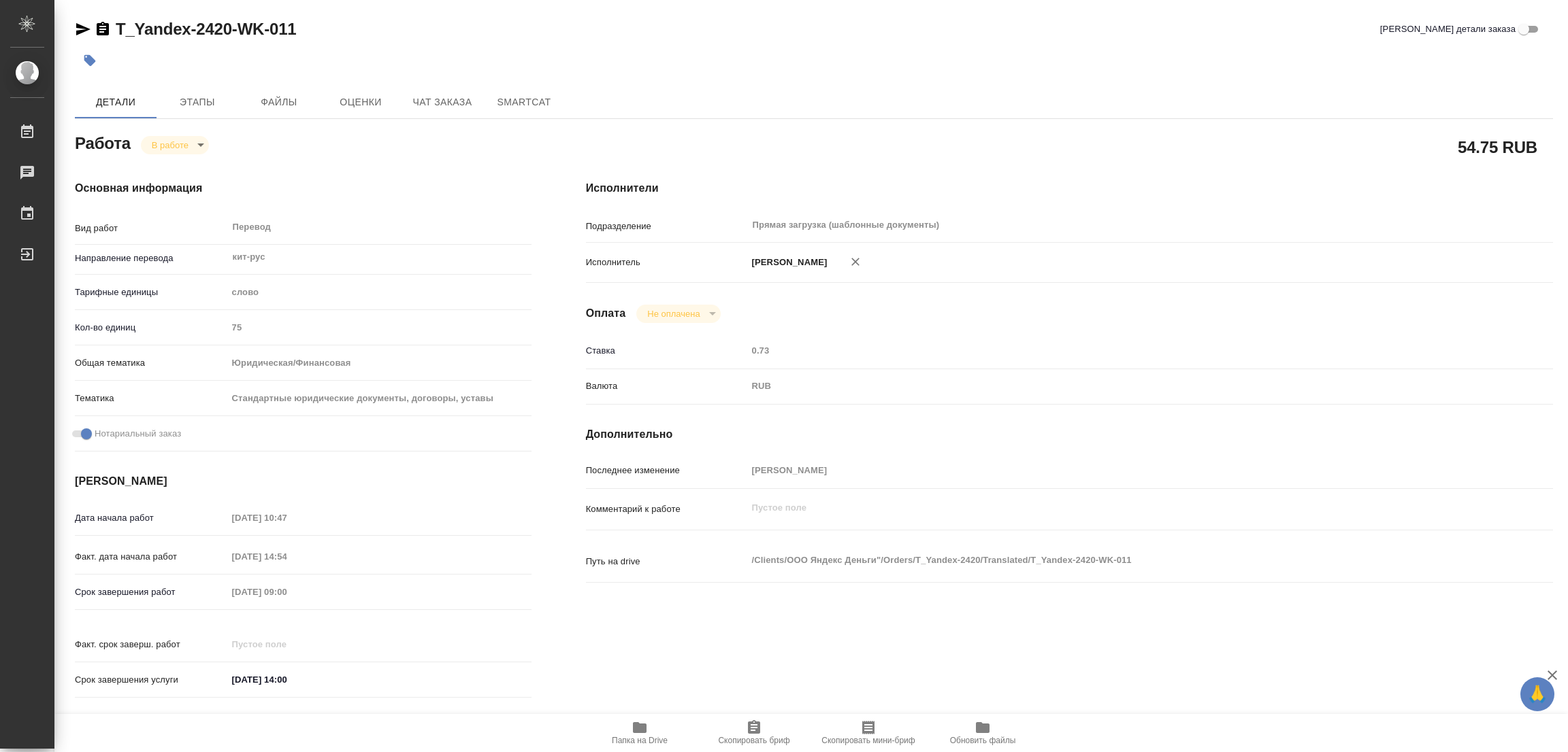
type textarea "x"
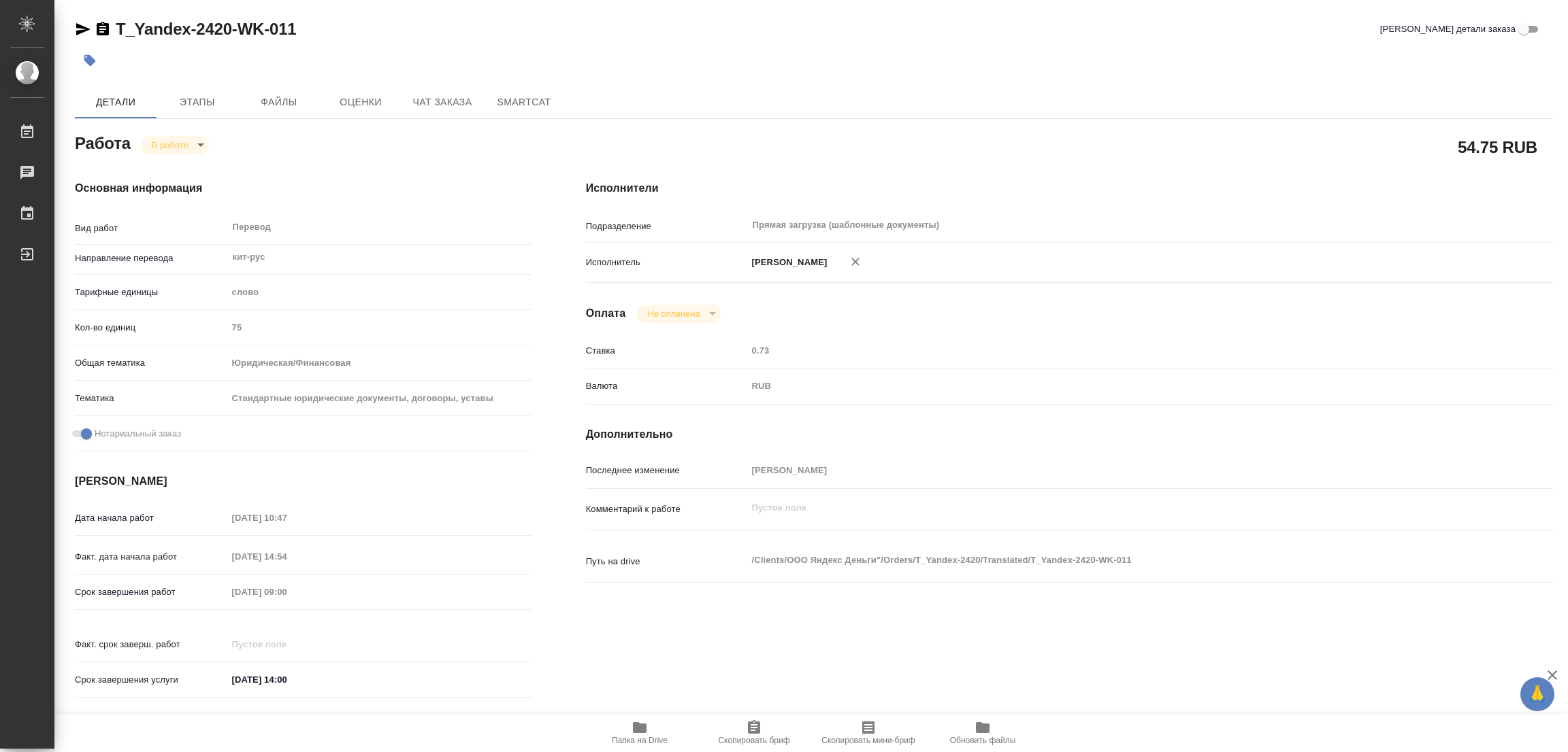
click at [641, 724] on icon "button" at bounding box center [639, 728] width 14 height 11
type textarea "x"
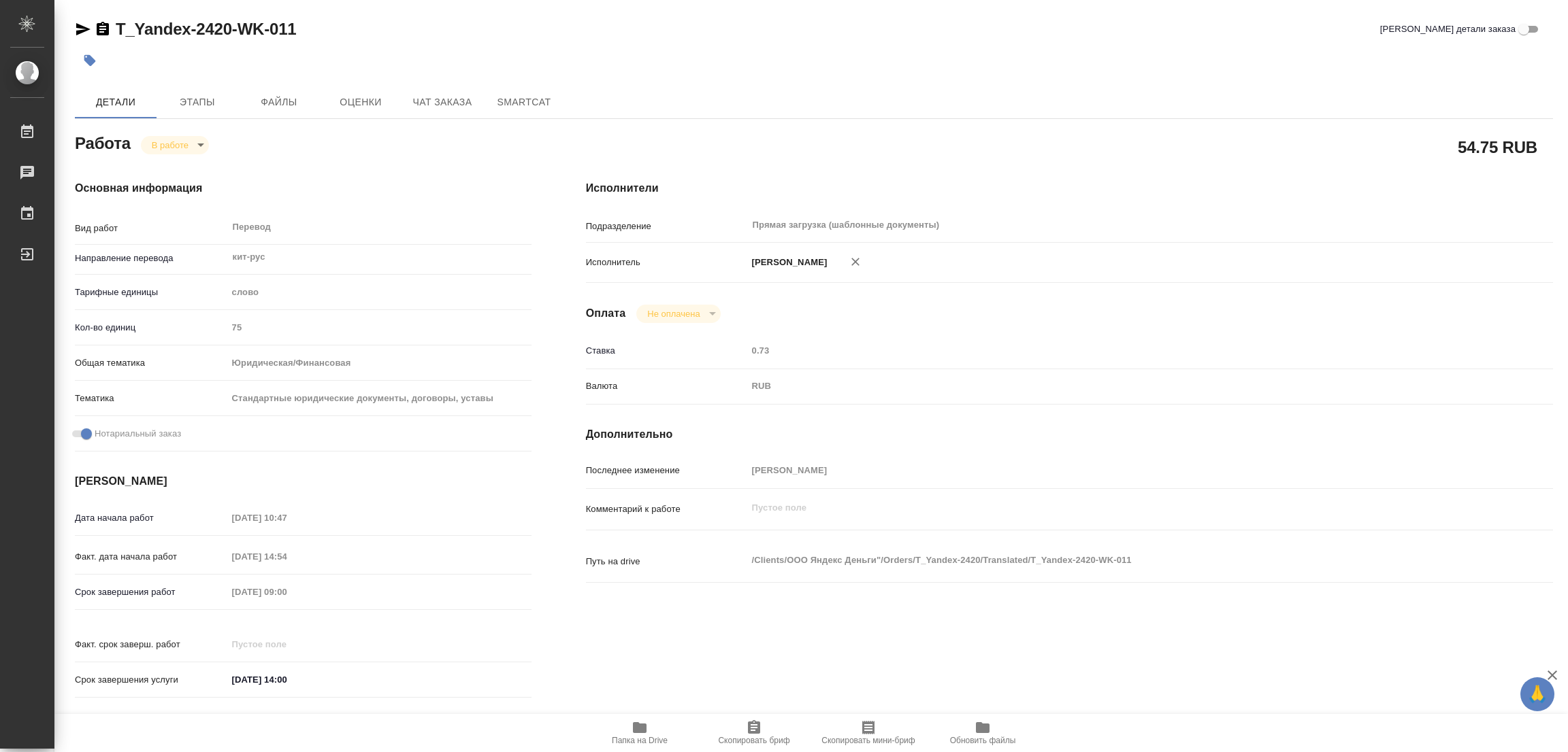
type textarea "x"
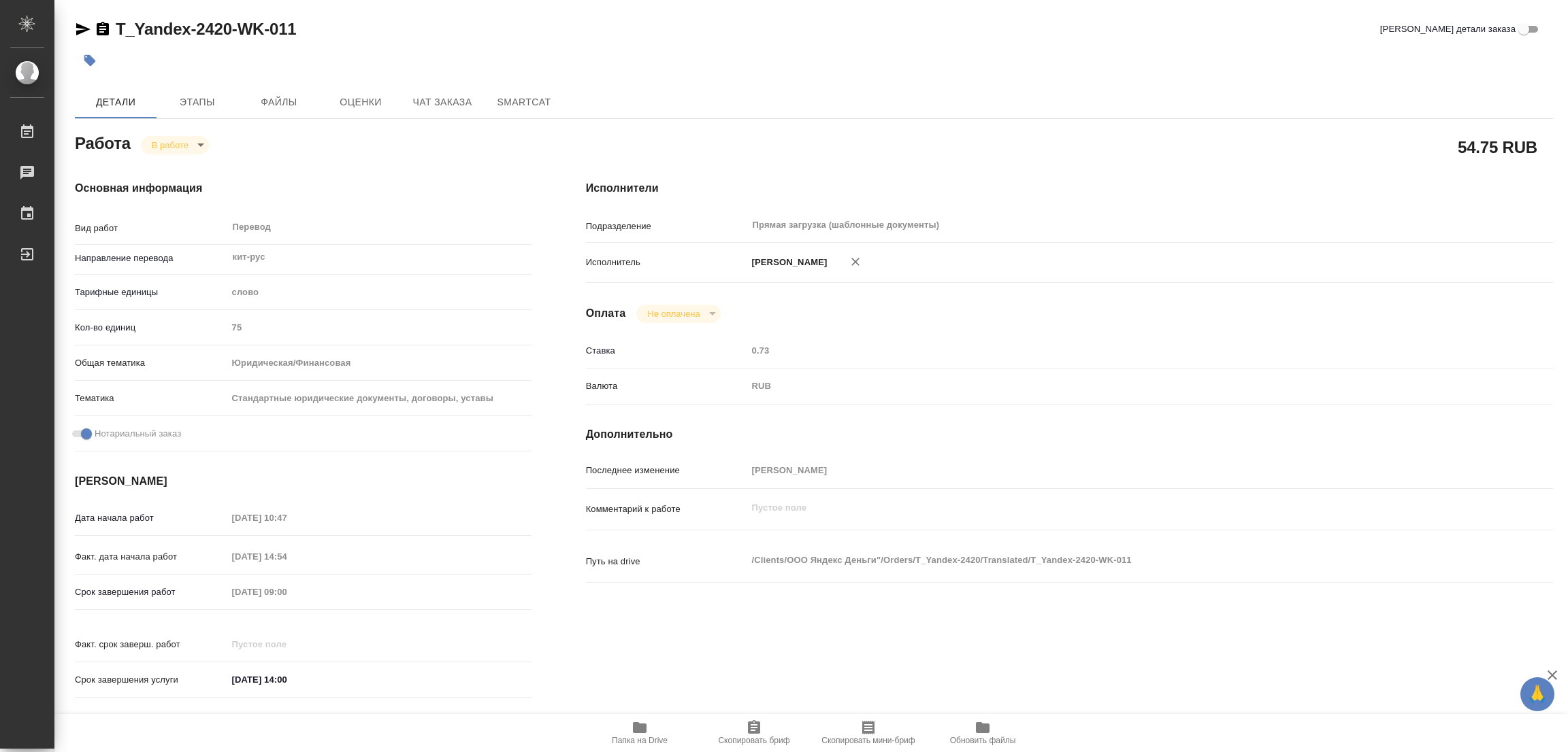
type textarea "x"
